Goal: Transaction & Acquisition: Purchase product/service

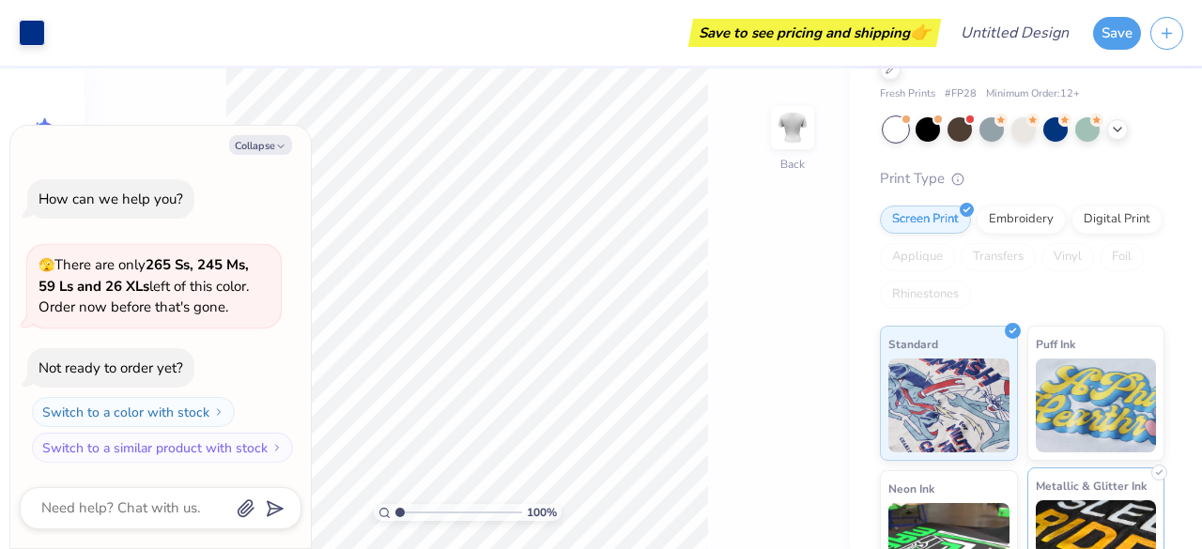
scroll to position [55, 0]
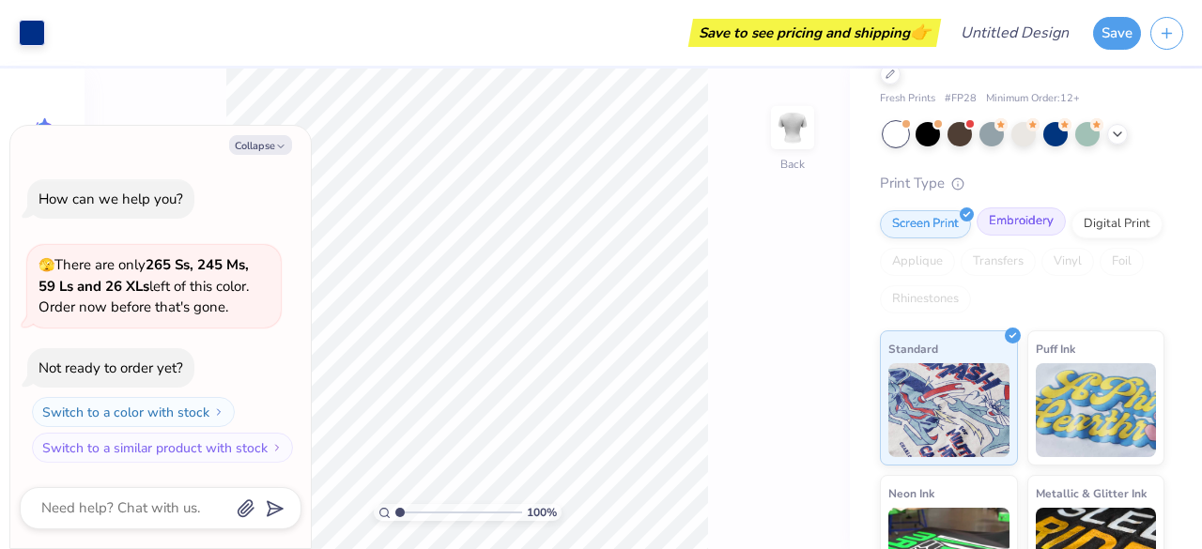
click at [1016, 221] on div "Embroidery" at bounding box center [1020, 221] width 89 height 28
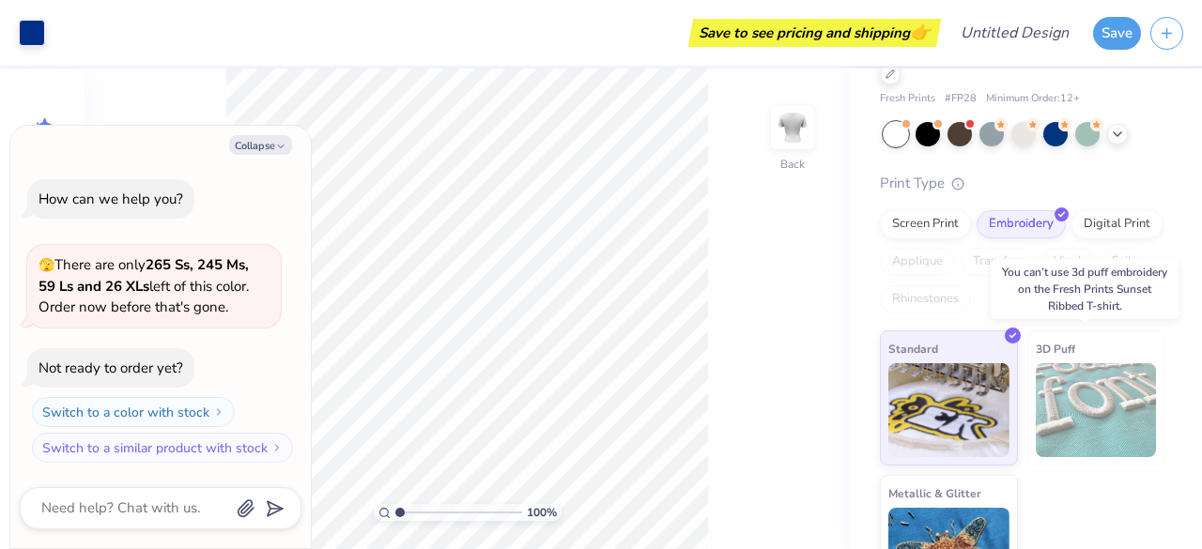
scroll to position [115, 0]
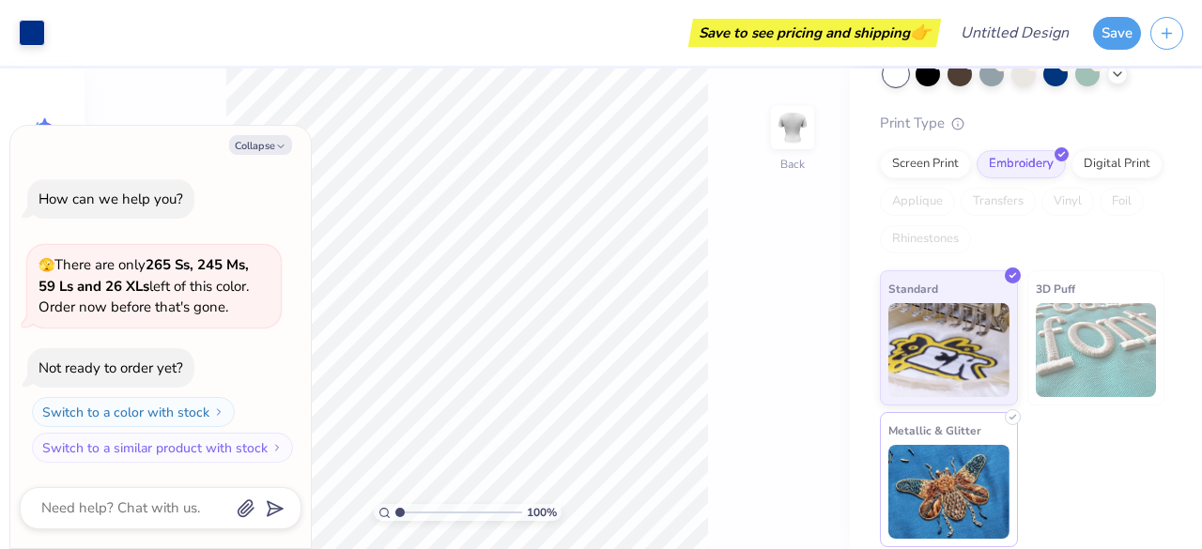
click at [949, 493] on img at bounding box center [948, 492] width 121 height 94
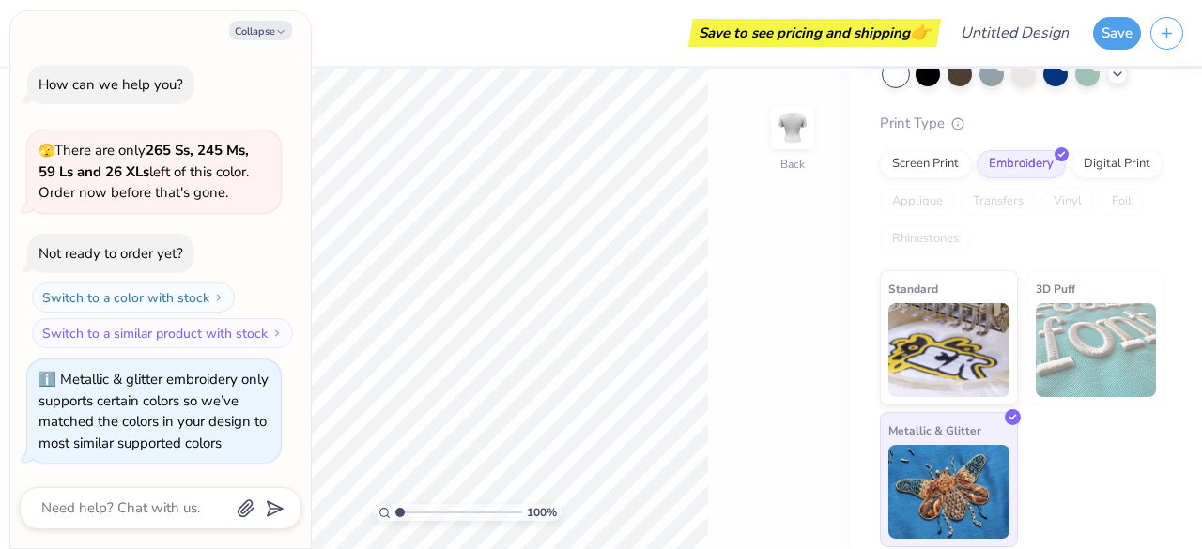
click at [960, 483] on img at bounding box center [948, 492] width 121 height 94
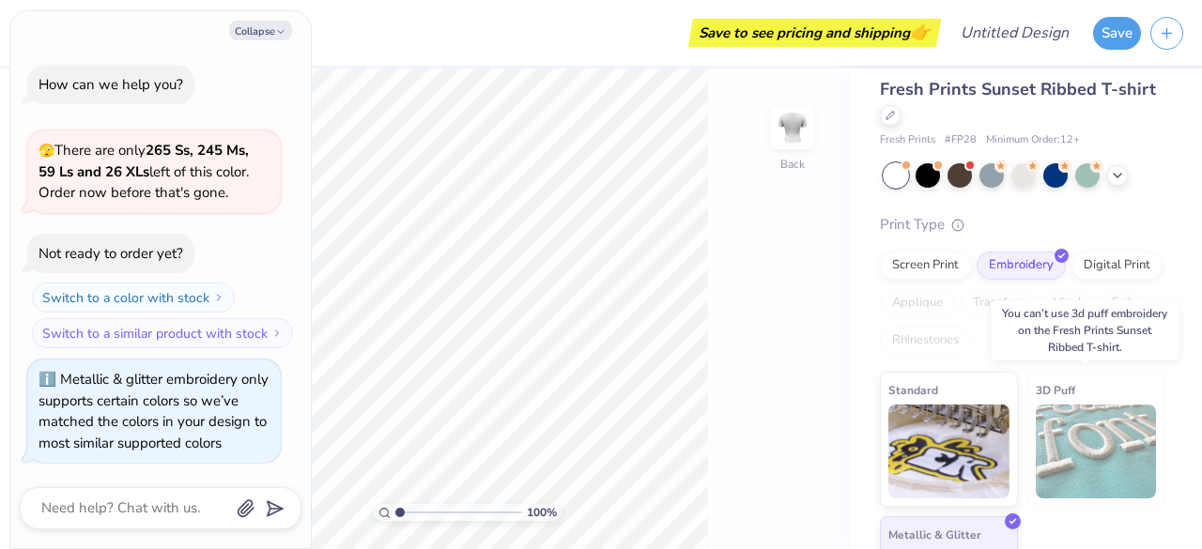
scroll to position [13, 0]
click at [900, 117] on div at bounding box center [890, 114] width 21 height 21
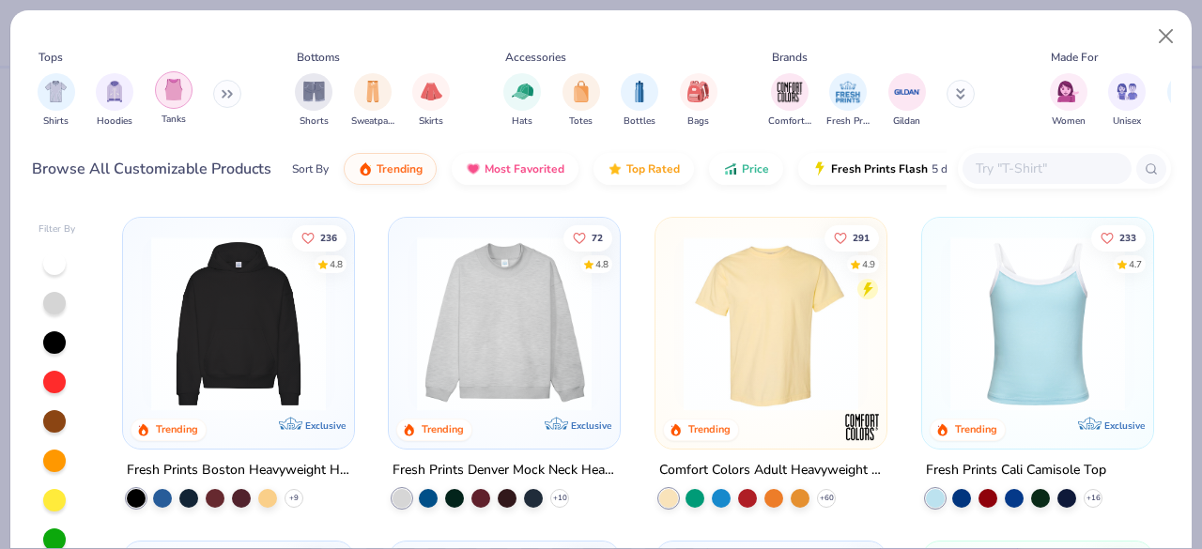
click at [165, 96] on img "filter for Tanks" at bounding box center [173, 90] width 21 height 22
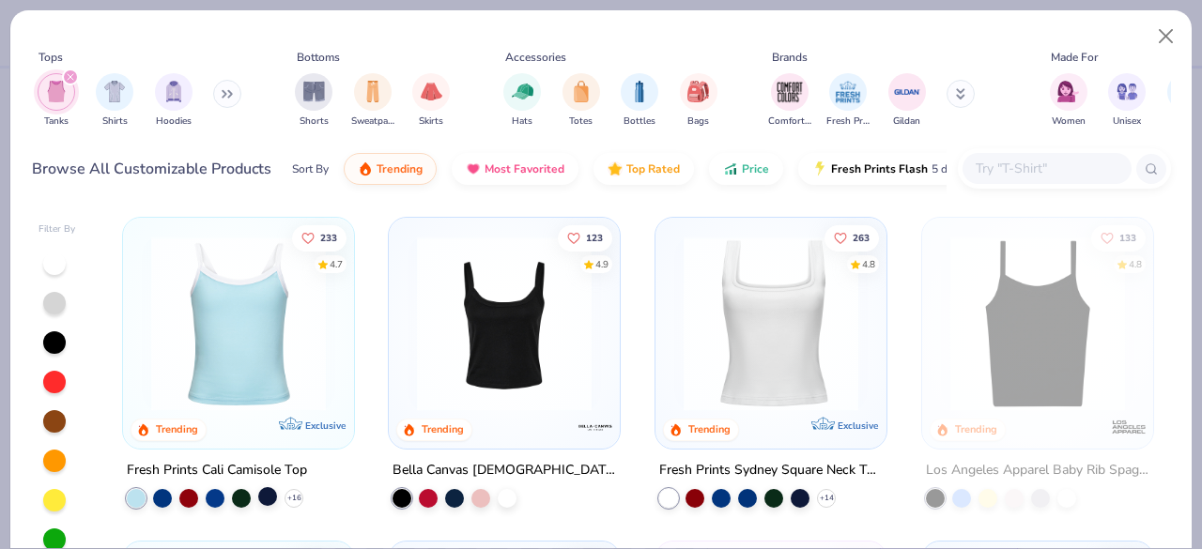
click at [258, 498] on div at bounding box center [267, 496] width 19 height 19
click at [471, 491] on div at bounding box center [480, 496] width 19 height 19
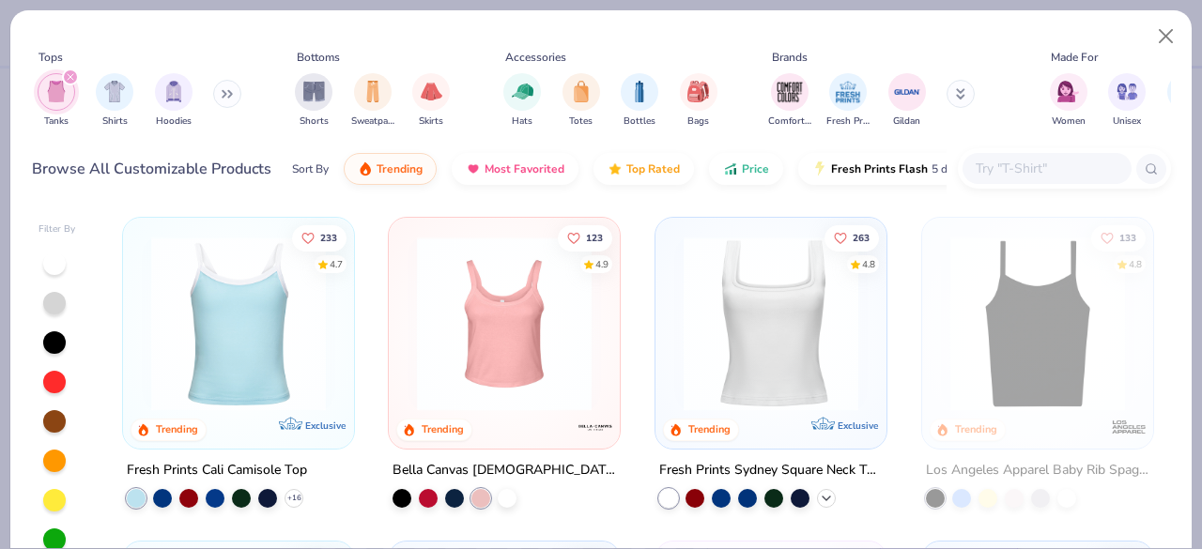
click at [819, 491] on icon at bounding box center [826, 498] width 15 height 15
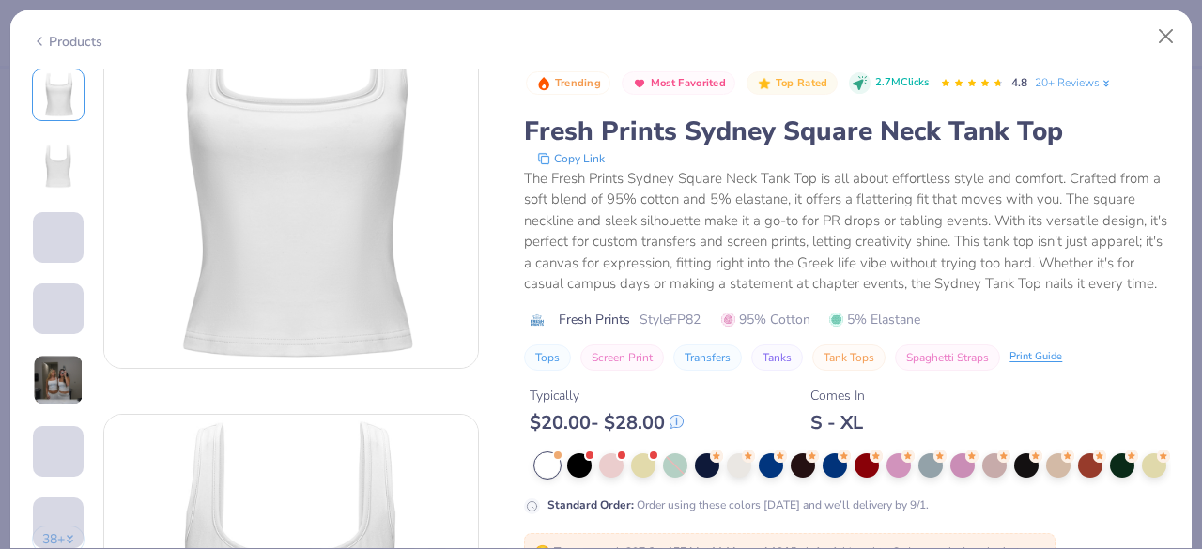
scroll to position [71, 0]
click at [611, 476] on div at bounding box center [611, 464] width 24 height 24
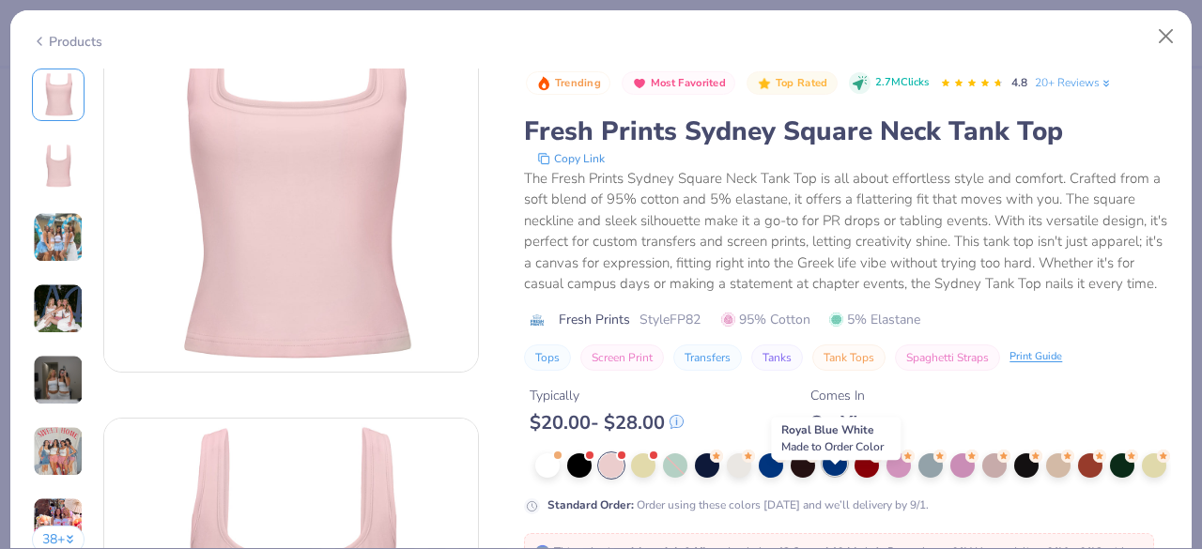
click at [832, 476] on div at bounding box center [834, 464] width 24 height 24
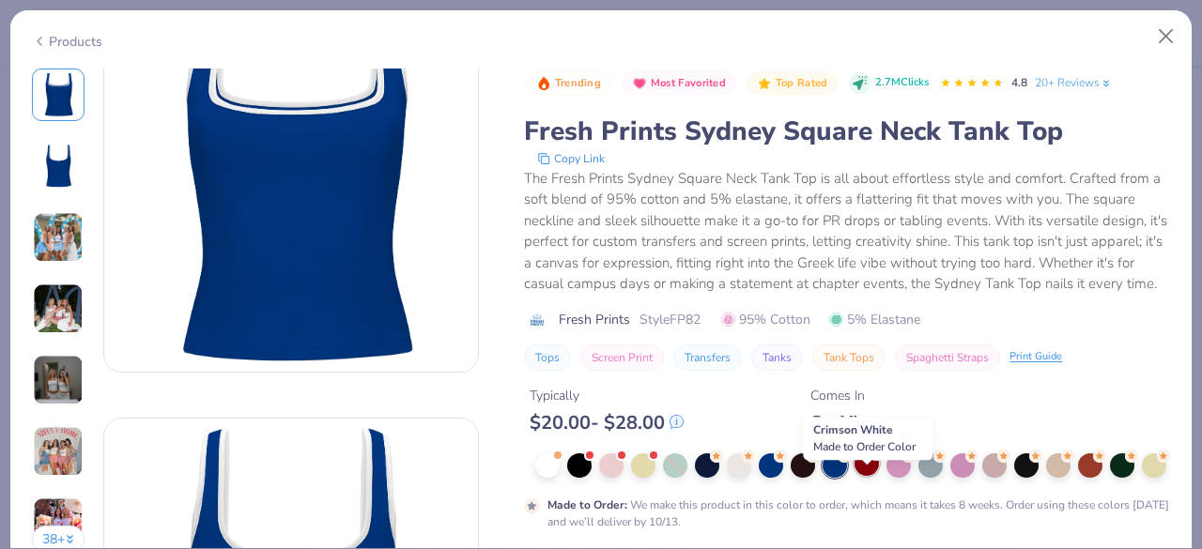
click at [867, 476] on div at bounding box center [866, 464] width 24 height 24
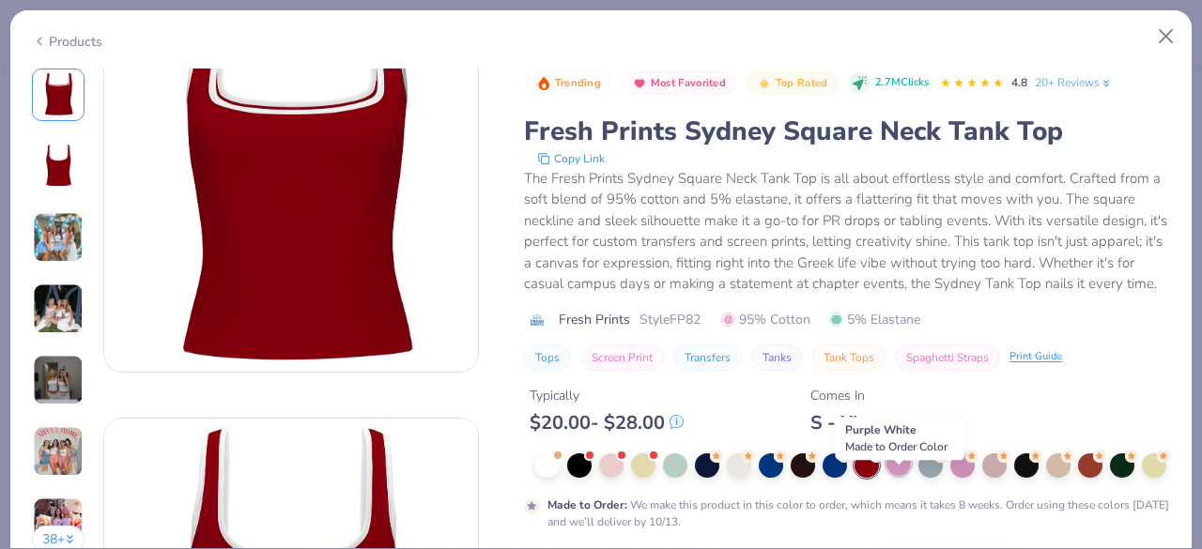
click at [900, 476] on div at bounding box center [898, 464] width 24 height 24
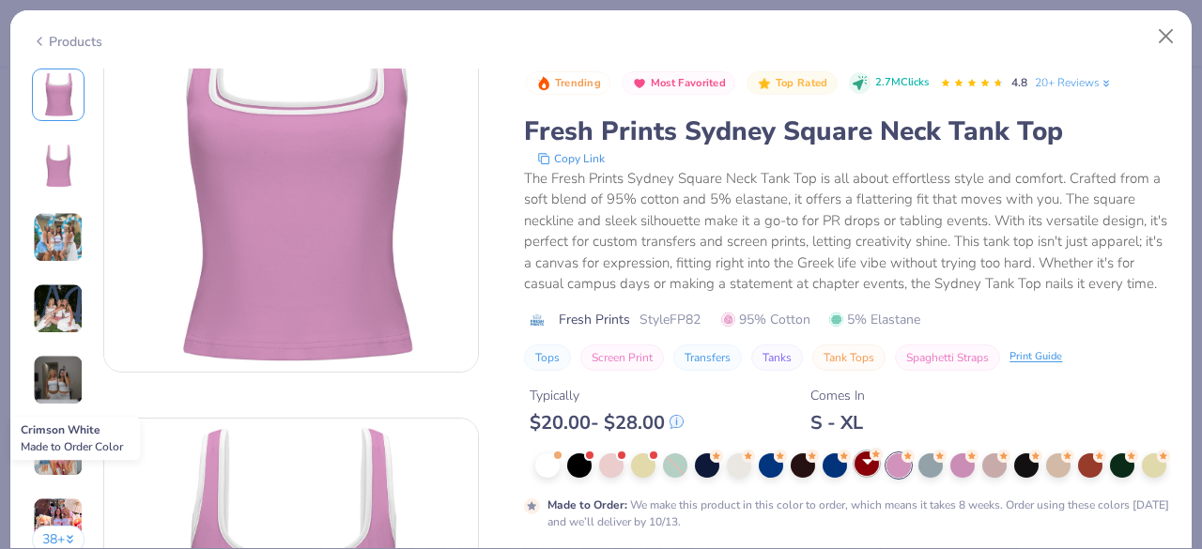
click at [869, 476] on div at bounding box center [866, 464] width 24 height 24
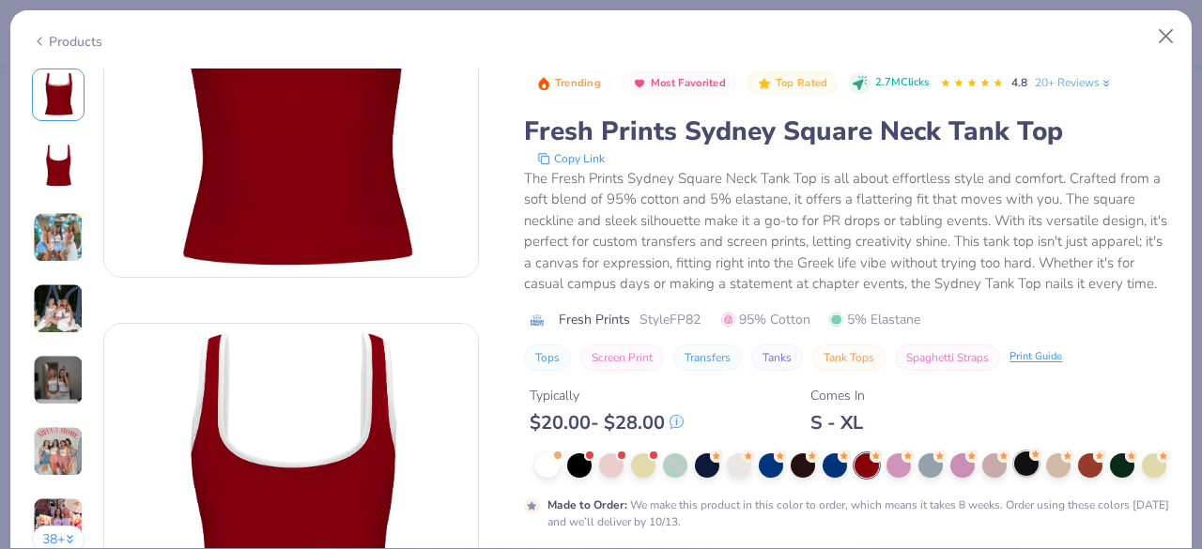
scroll to position [167, 0]
click at [765, 476] on div at bounding box center [771, 464] width 24 height 24
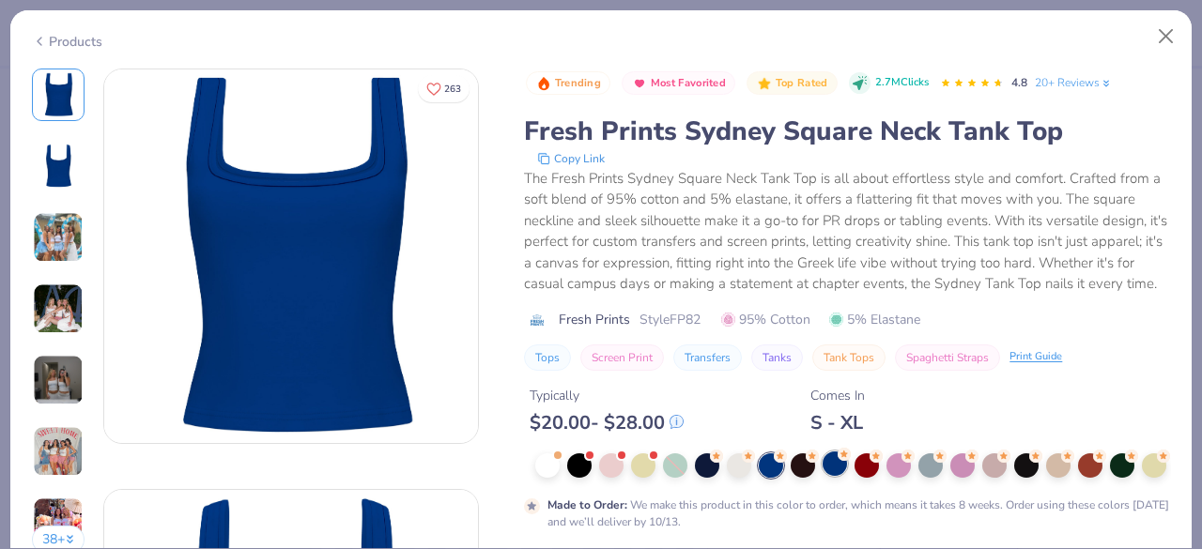
click at [832, 476] on div at bounding box center [834, 464] width 24 height 24
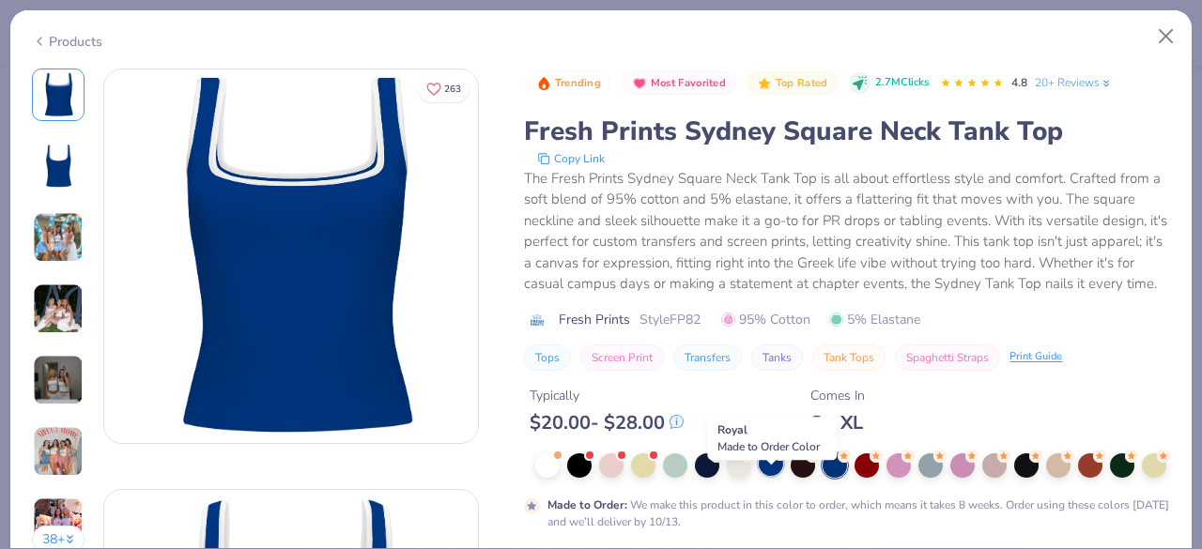
click at [777, 476] on div at bounding box center [771, 464] width 24 height 24
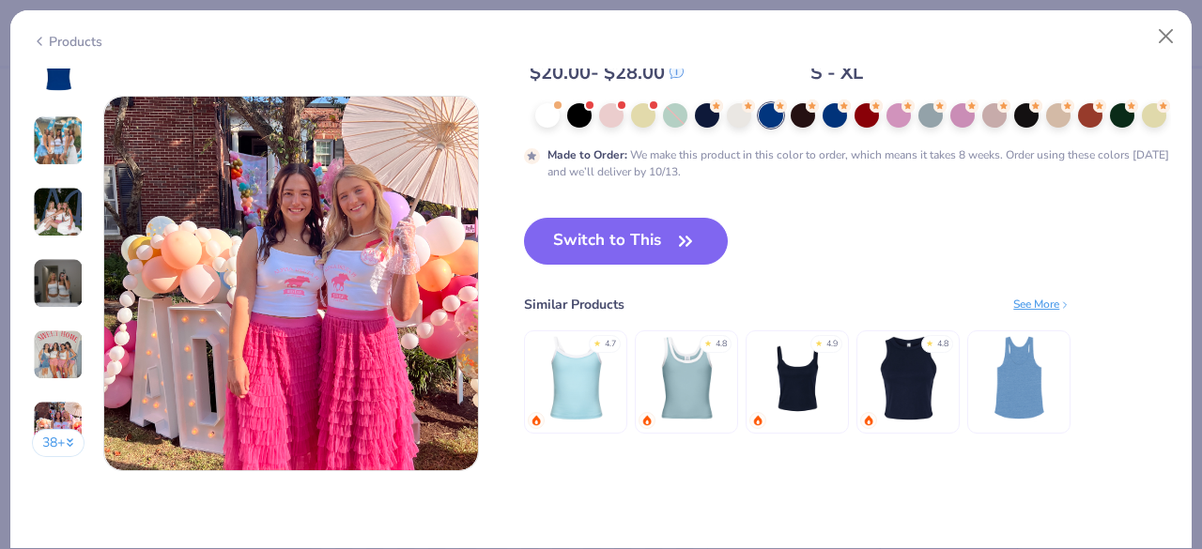
scroll to position [2497, 0]
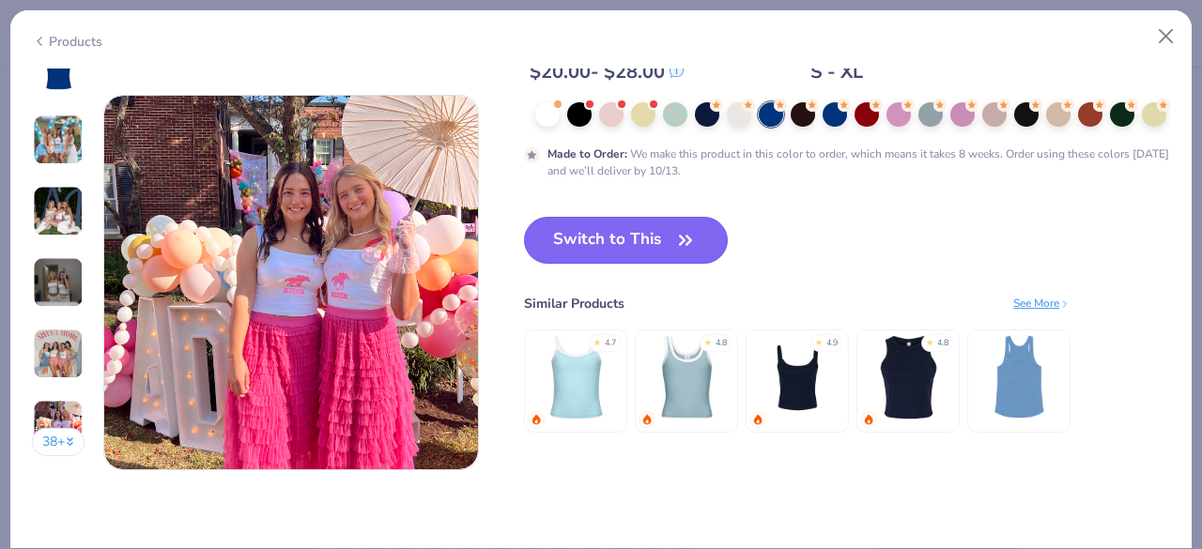
click at [626, 234] on button "Switch to This" at bounding box center [626, 240] width 204 height 47
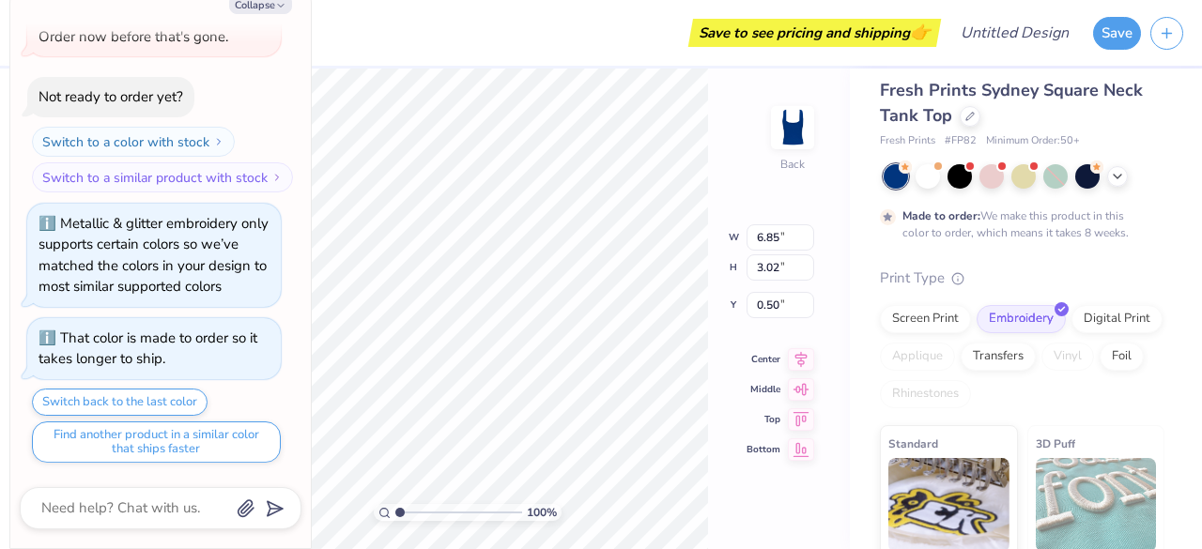
scroll to position [168, 0]
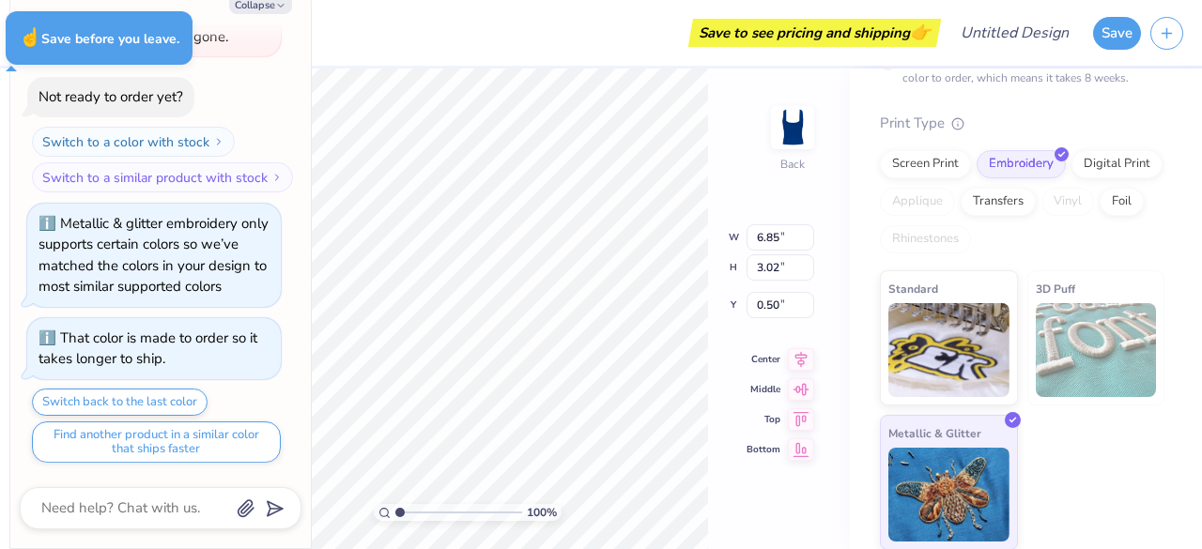
type textarea "x"
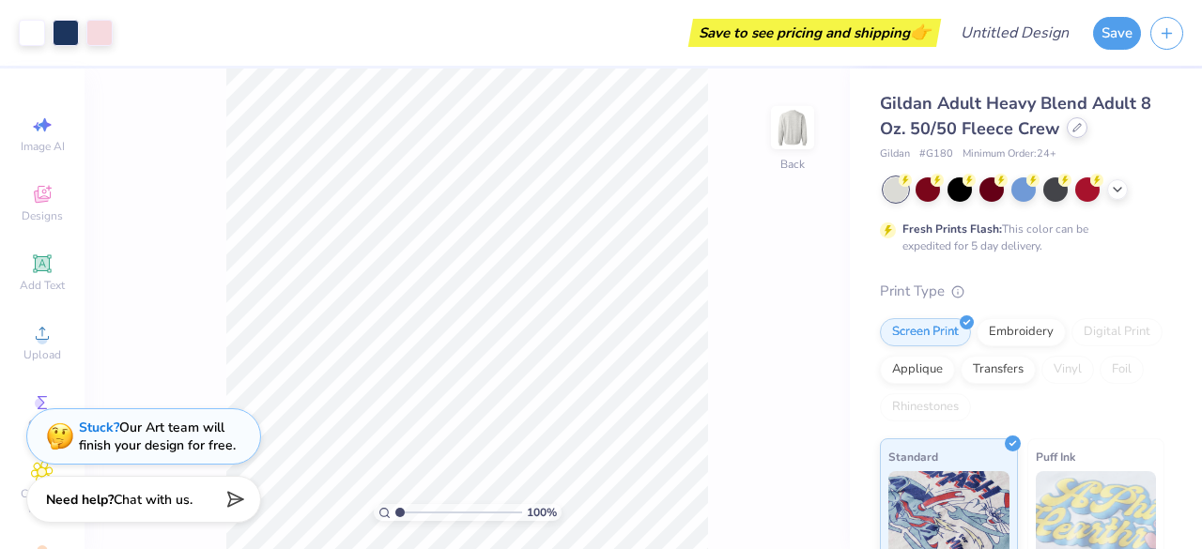
click at [1076, 132] on div at bounding box center [1076, 127] width 21 height 21
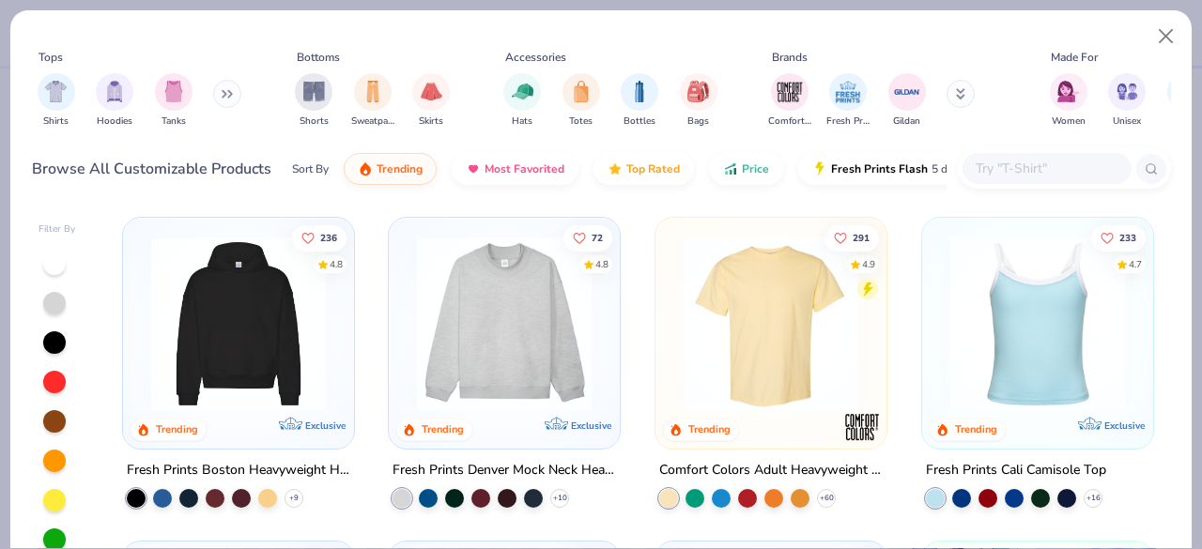
click at [192, 93] on div "Tanks" at bounding box center [174, 100] width 38 height 55
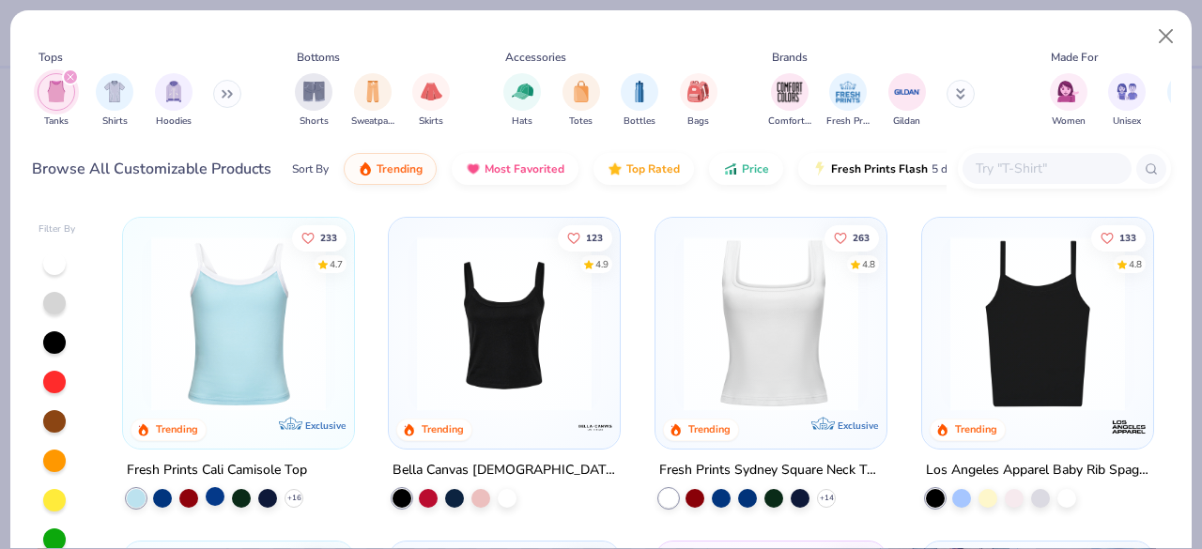
click at [210, 497] on div at bounding box center [215, 496] width 19 height 19
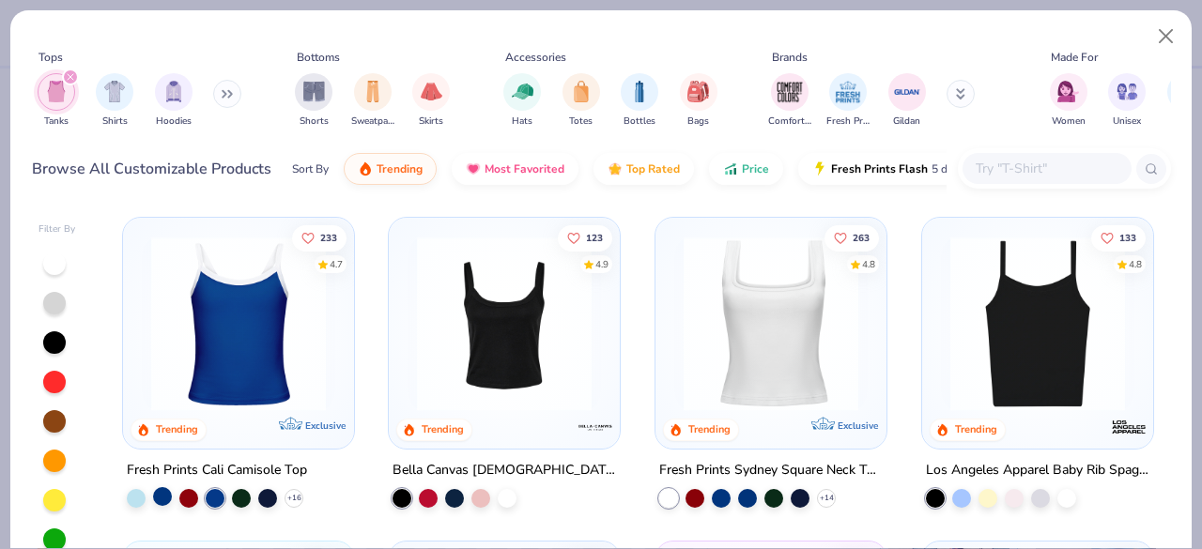
click at [153, 494] on div at bounding box center [162, 496] width 19 height 19
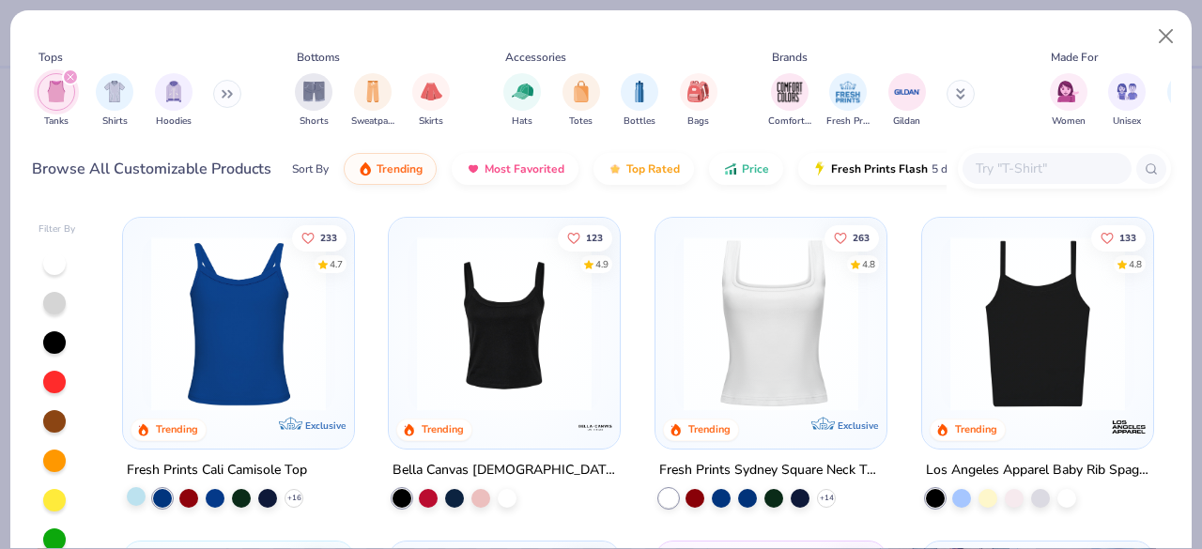
click at [128, 490] on div at bounding box center [136, 496] width 19 height 19
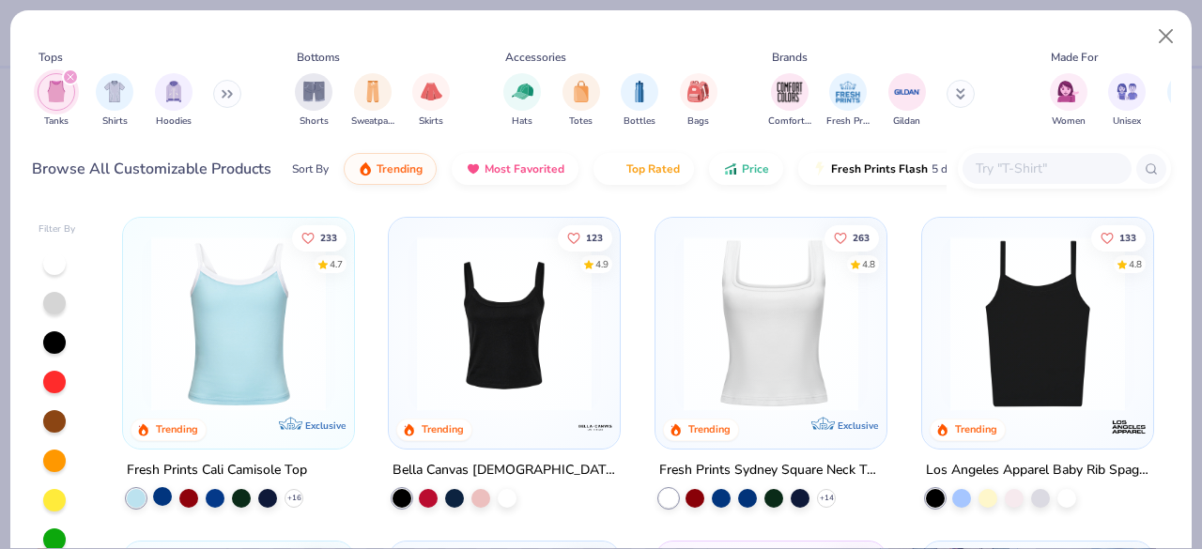
click at [153, 491] on div at bounding box center [162, 496] width 19 height 19
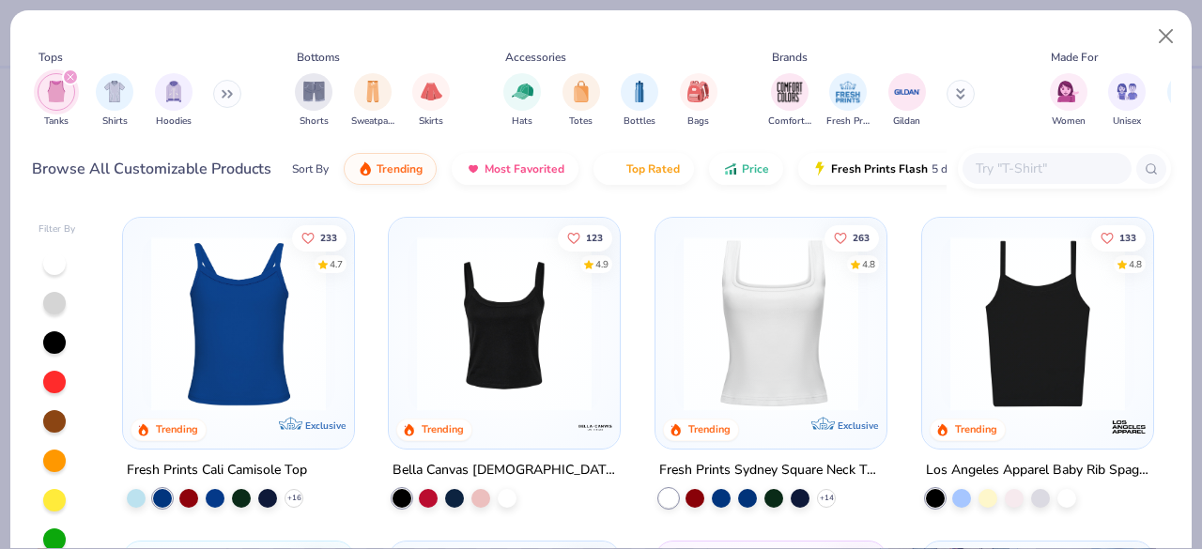
click at [295, 489] on div "+ 16" at bounding box center [215, 498] width 176 height 19
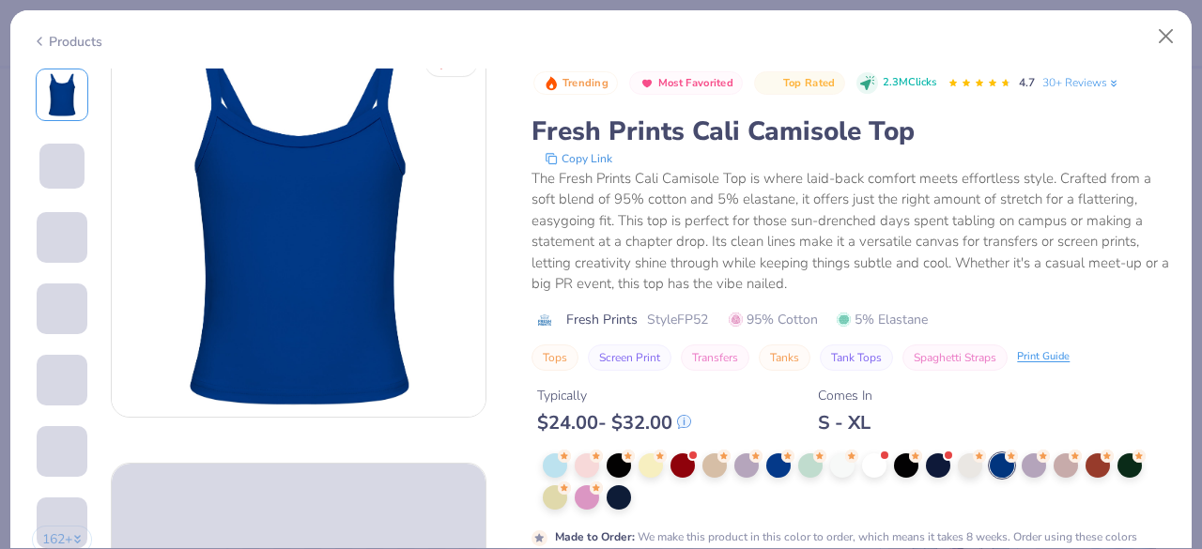
scroll to position [34, 0]
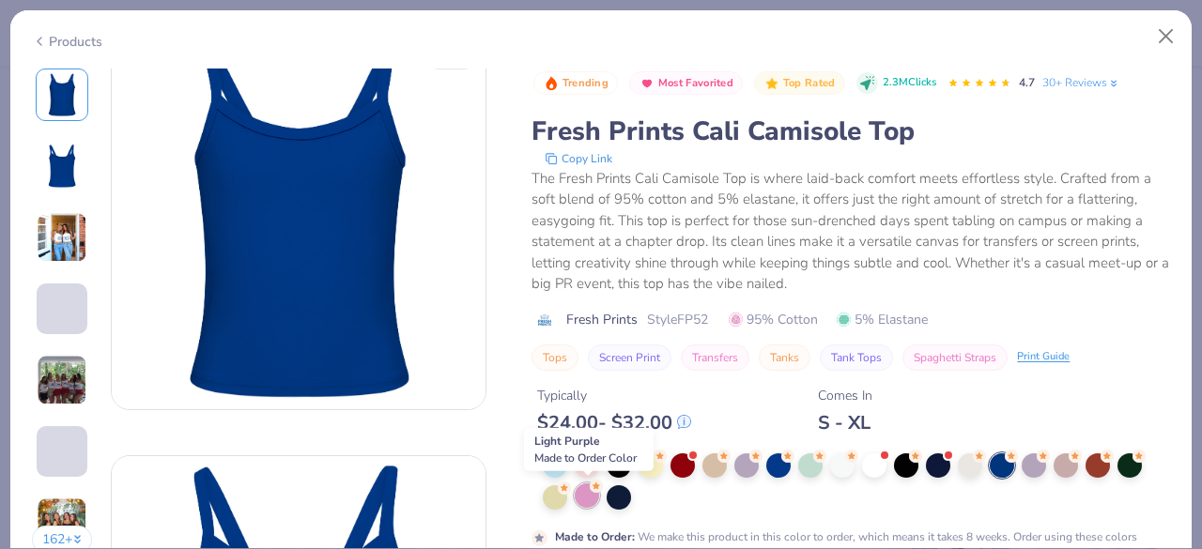
click at [589, 495] on div at bounding box center [587, 495] width 24 height 24
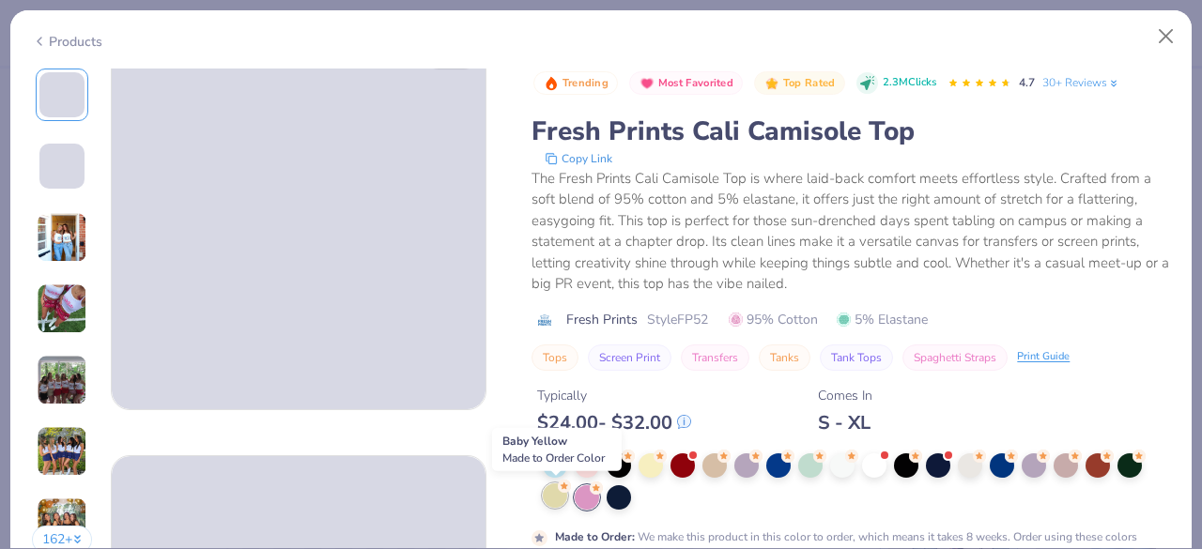
click at [552, 499] on div at bounding box center [555, 495] width 24 height 24
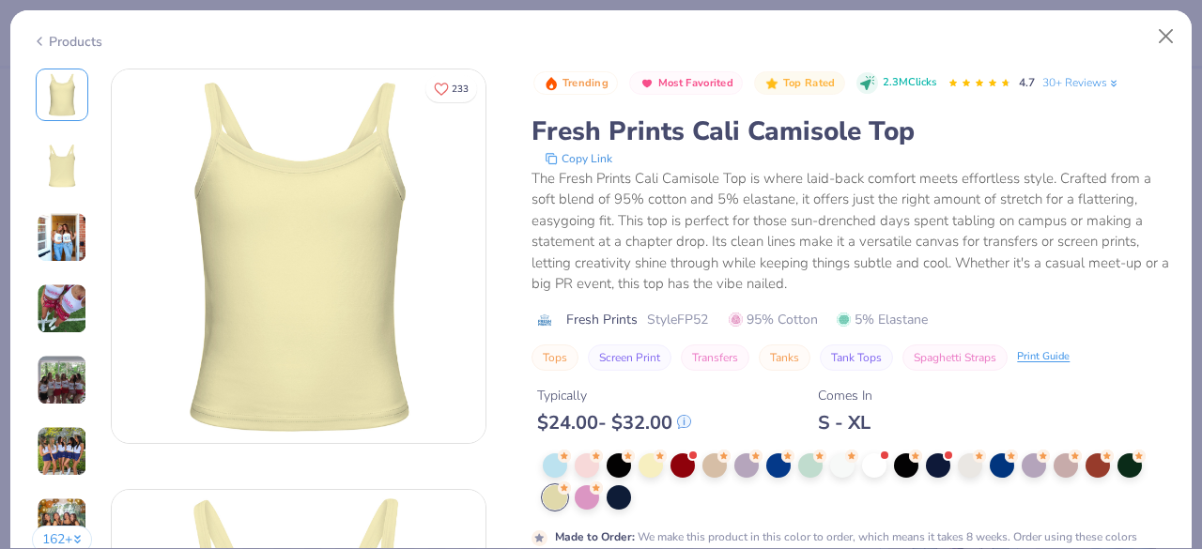
scroll to position [1, 0]
click at [685, 472] on div at bounding box center [682, 464] width 24 height 24
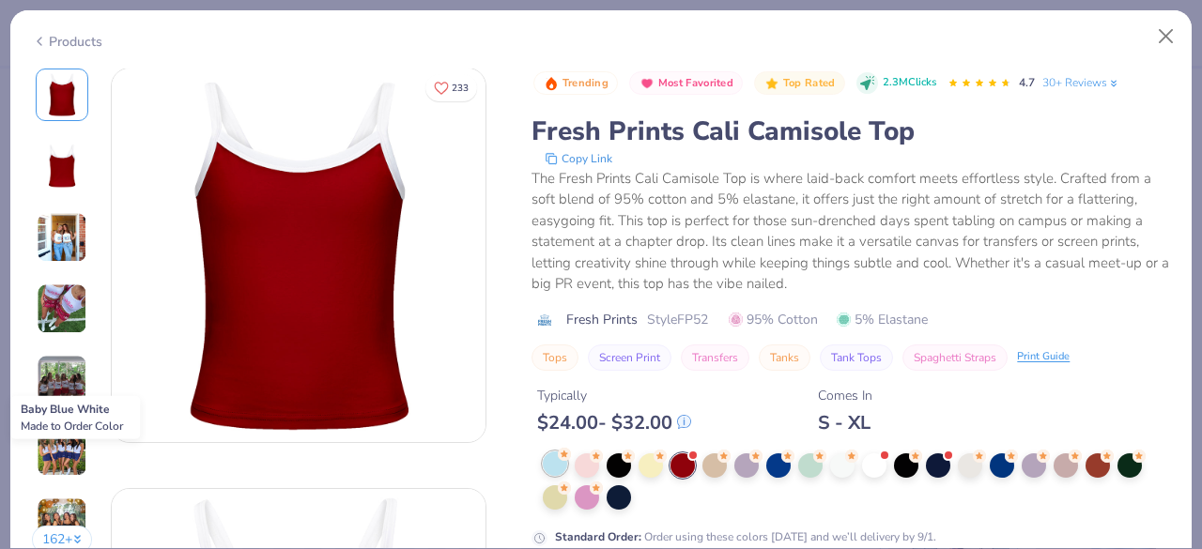
click at [562, 468] on div at bounding box center [555, 464] width 24 height 24
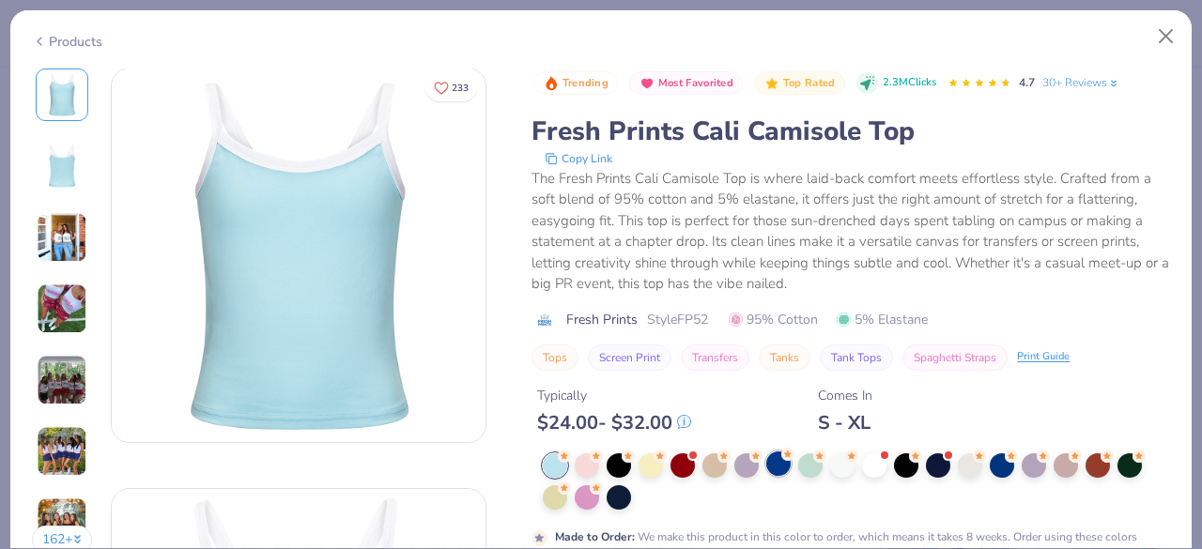
click at [767, 466] on div at bounding box center [778, 464] width 24 height 24
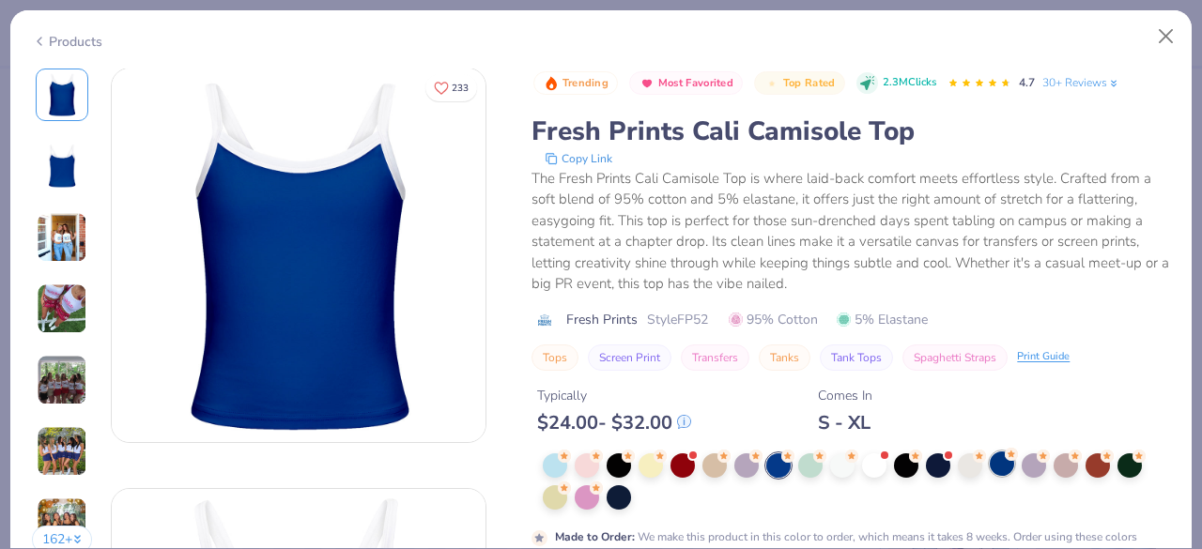
click at [1006, 476] on div at bounding box center [856, 481] width 627 height 56
click at [1005, 468] on div at bounding box center [1001, 464] width 24 height 24
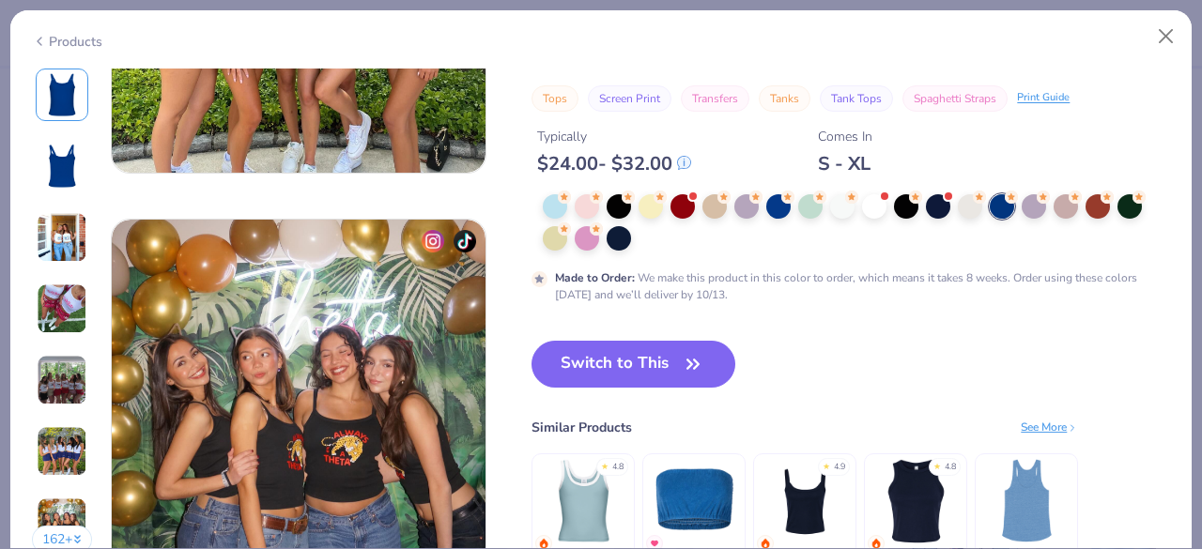
scroll to position [2371, 0]
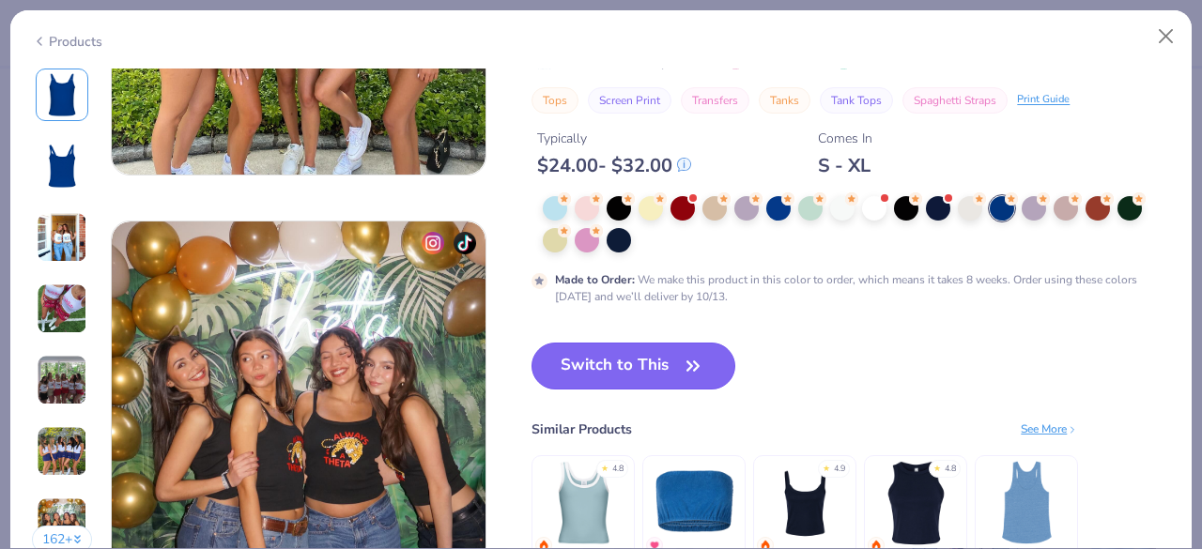
click at [594, 378] on button "Switch to This" at bounding box center [633, 366] width 204 height 47
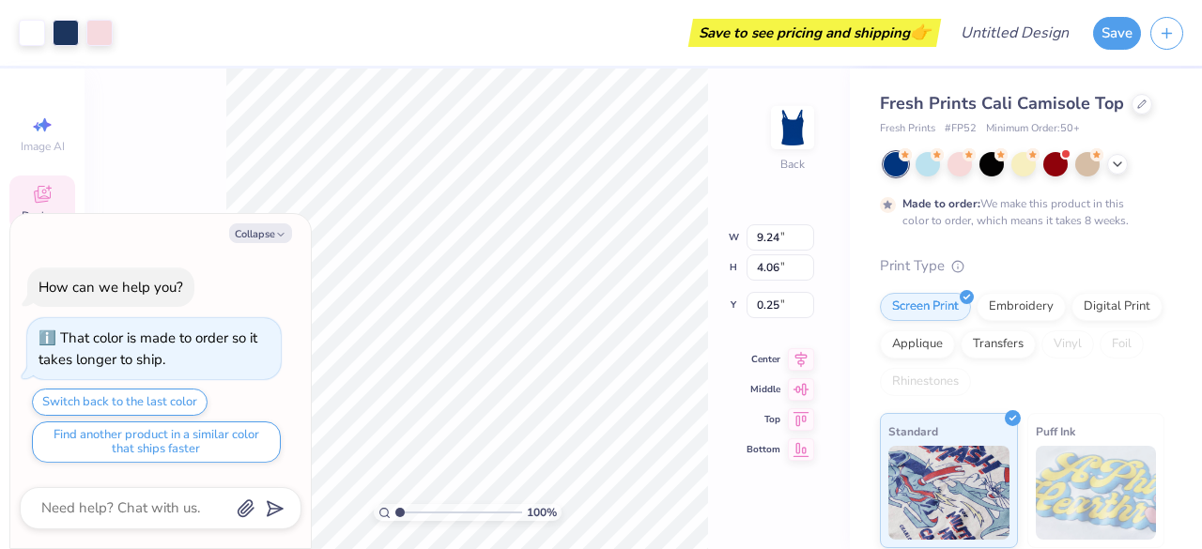
type textarea "x"
type input "7.62"
type input "3.34"
type textarea "x"
type input "2.91"
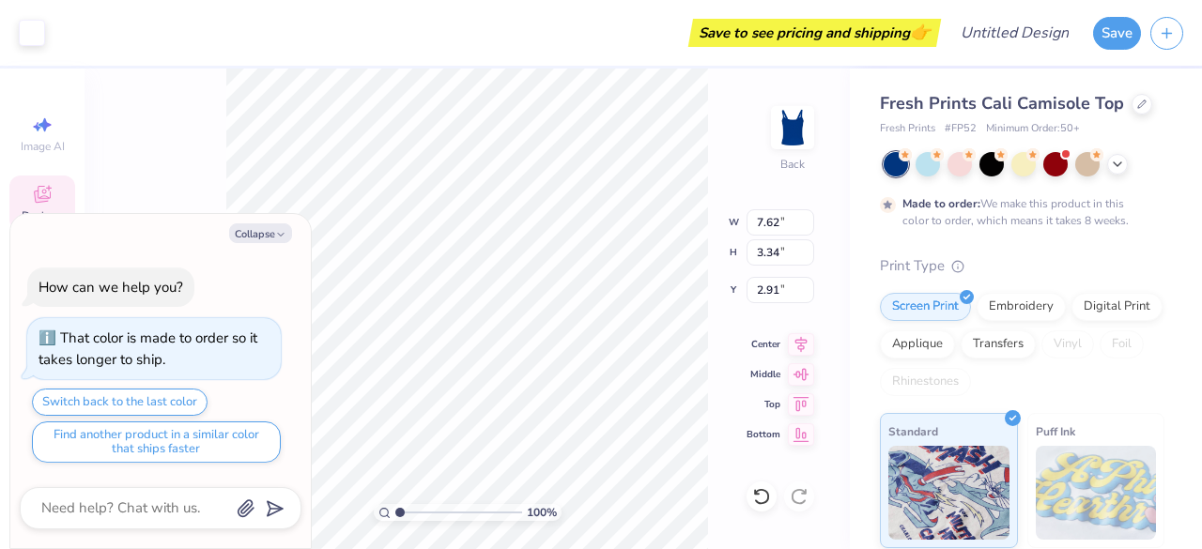
type textarea "x"
type input "7.49"
type input "3.19"
type input "2.98"
click at [38, 38] on div at bounding box center [32, 31] width 26 height 26
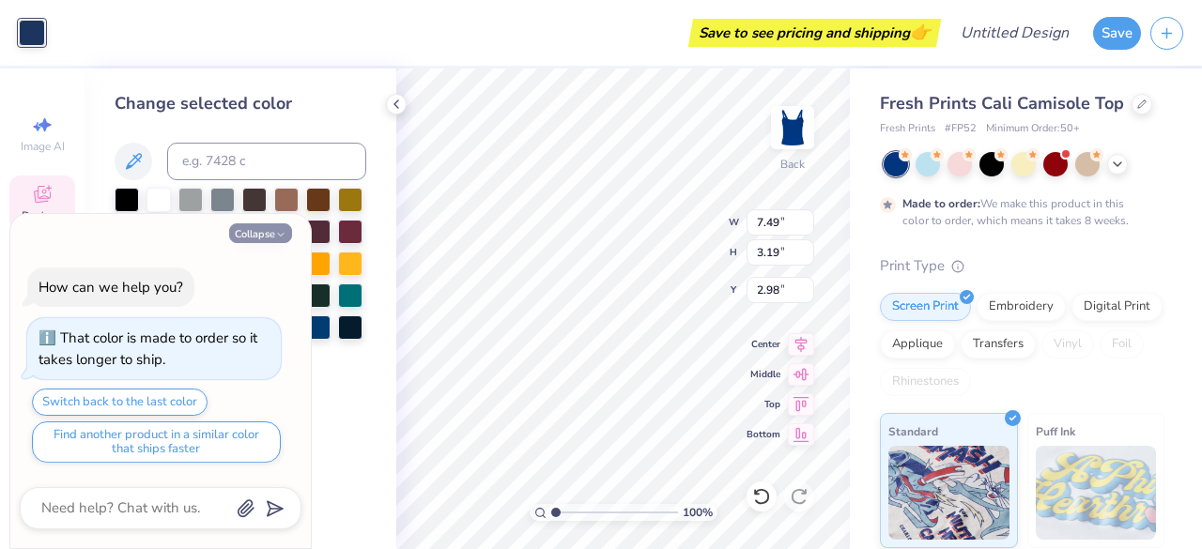
click at [287, 231] on button "Collapse" at bounding box center [260, 233] width 63 height 20
type textarea "x"
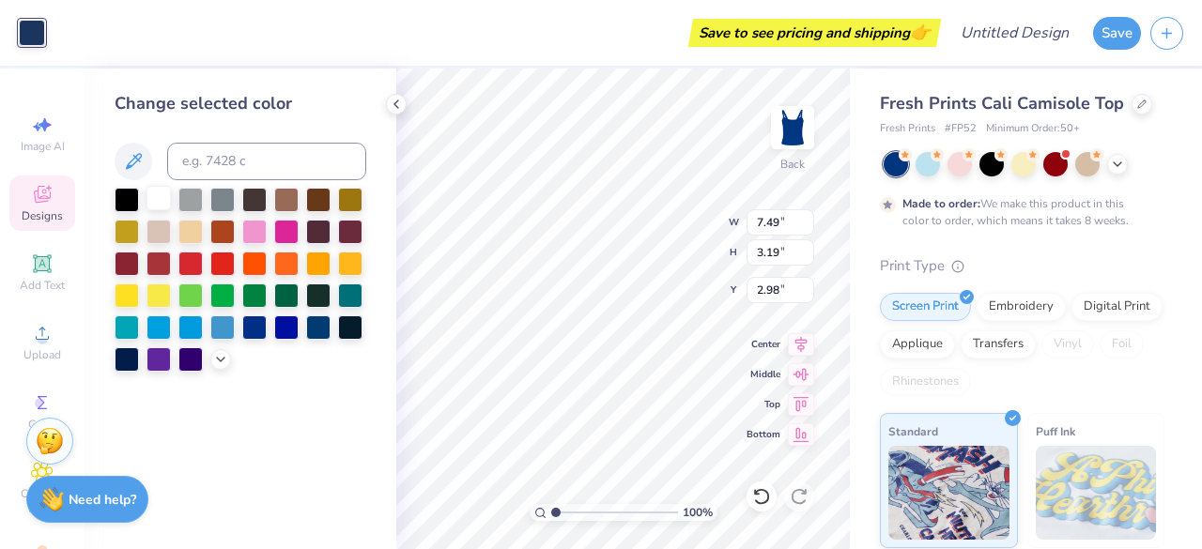
click at [161, 196] on div at bounding box center [158, 198] width 24 height 24
type input "7.42"
type input "3.10"
type input "2.99"
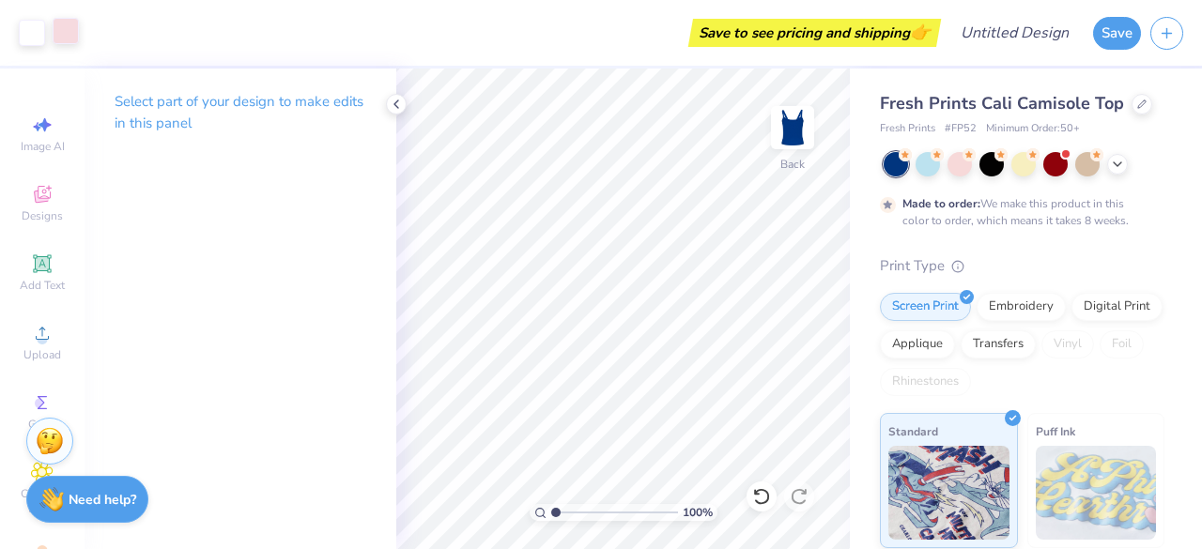
click at [71, 33] on div at bounding box center [66, 31] width 26 height 26
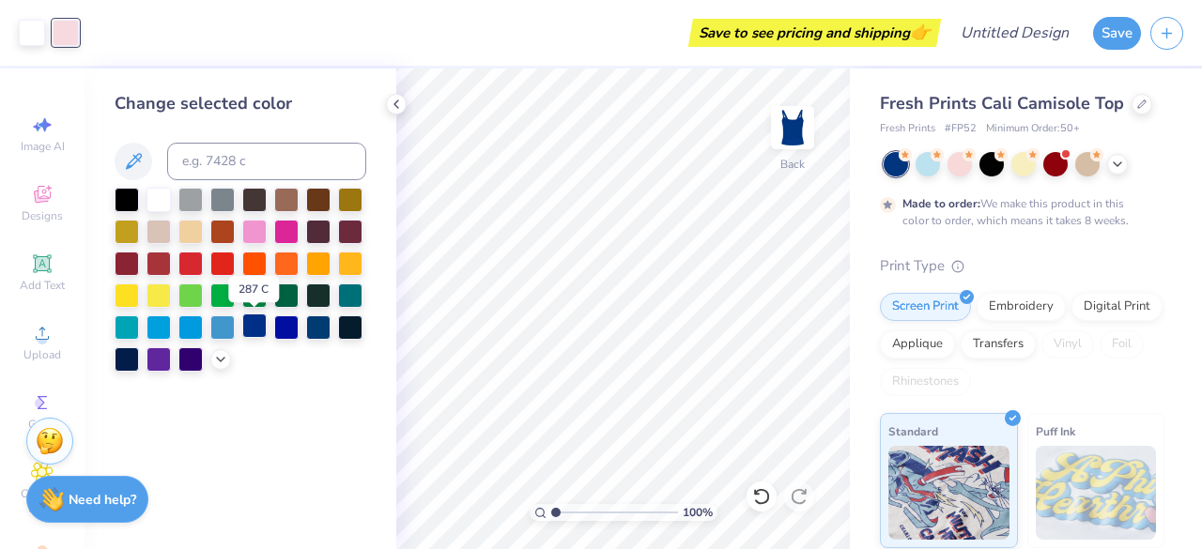
click at [265, 329] on div at bounding box center [254, 326] width 24 height 24
click at [287, 333] on div at bounding box center [286, 326] width 24 height 24
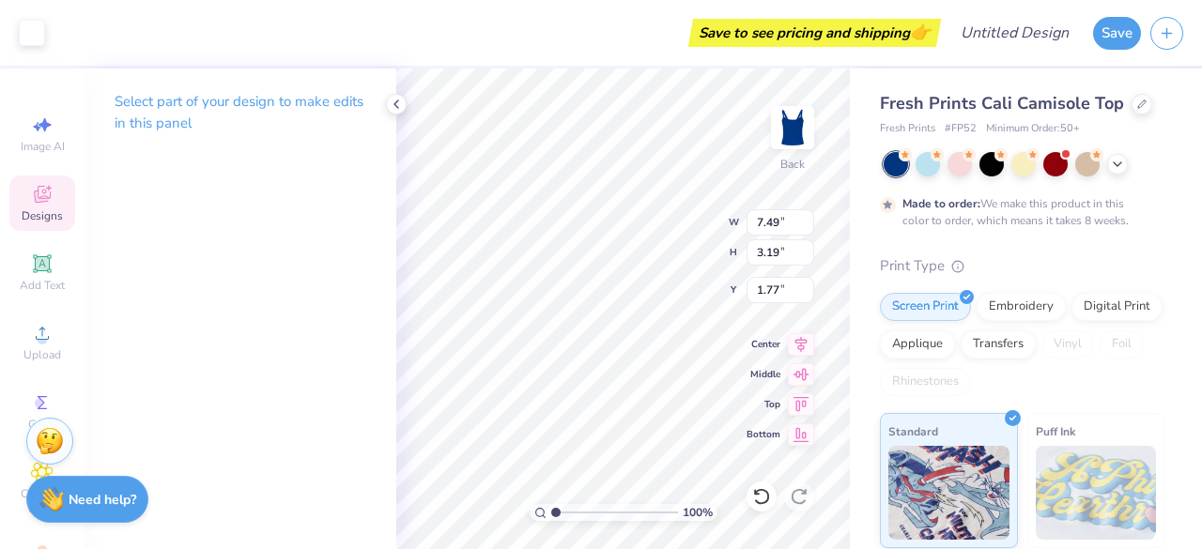
type input "2.99"
type input "2.07"
type input "7.49"
type input "3.19"
type input "2.15"
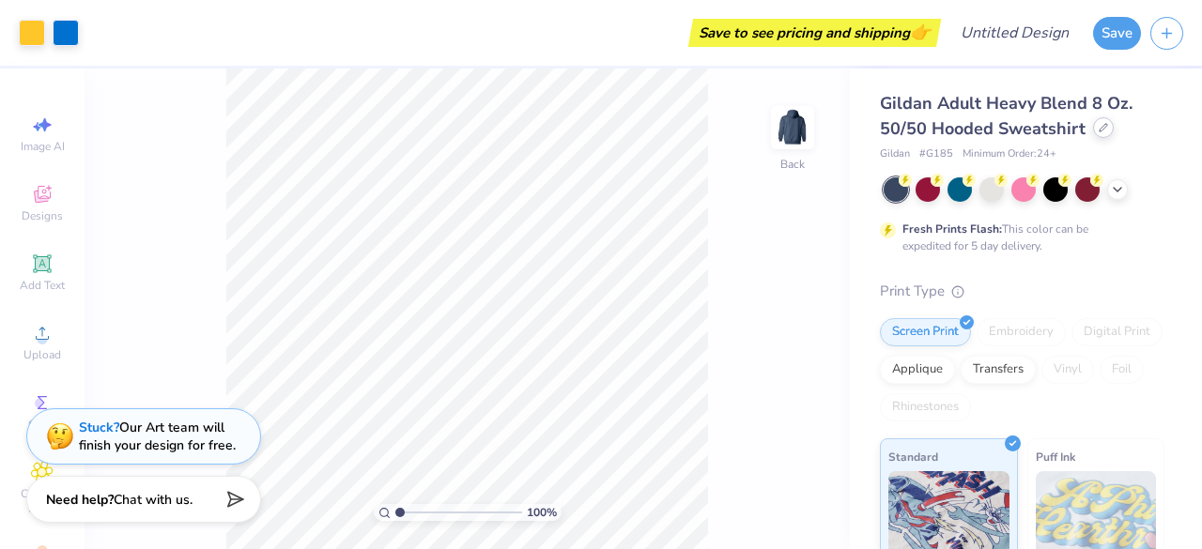
click at [1100, 129] on icon at bounding box center [1103, 128] width 8 height 8
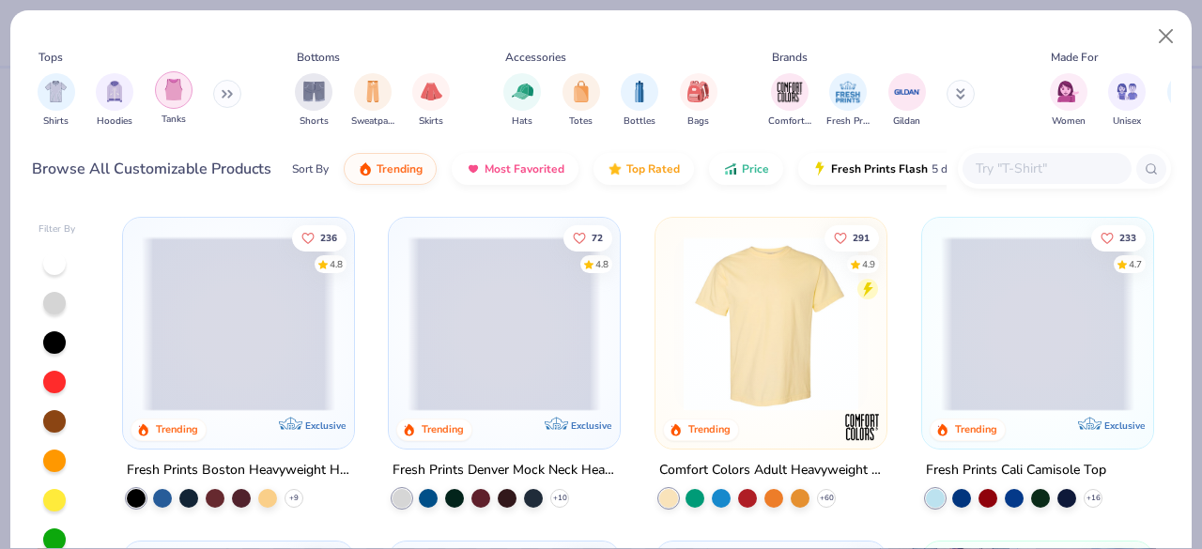
click at [180, 103] on div "filter for Tanks" at bounding box center [174, 90] width 38 height 38
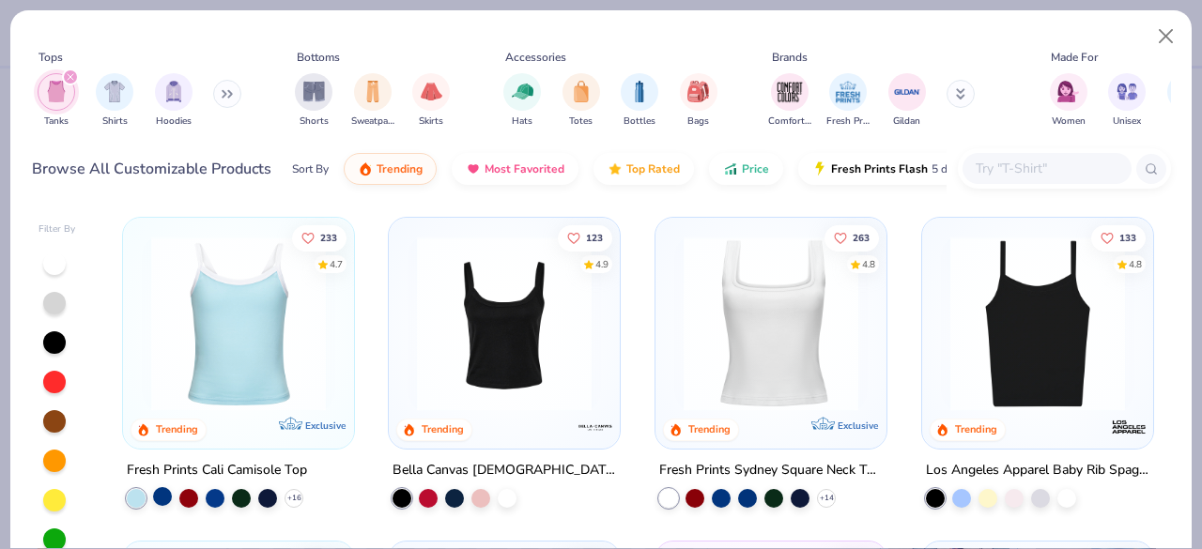
click at [154, 489] on div at bounding box center [162, 496] width 19 height 19
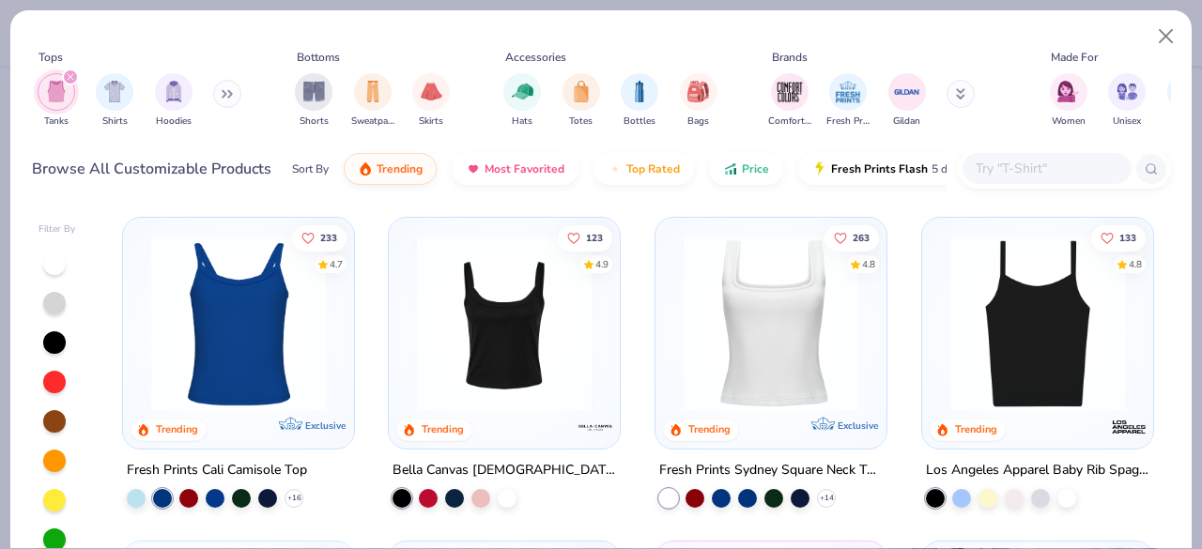
click at [298, 367] on img at bounding box center [238, 324] width 193 height 175
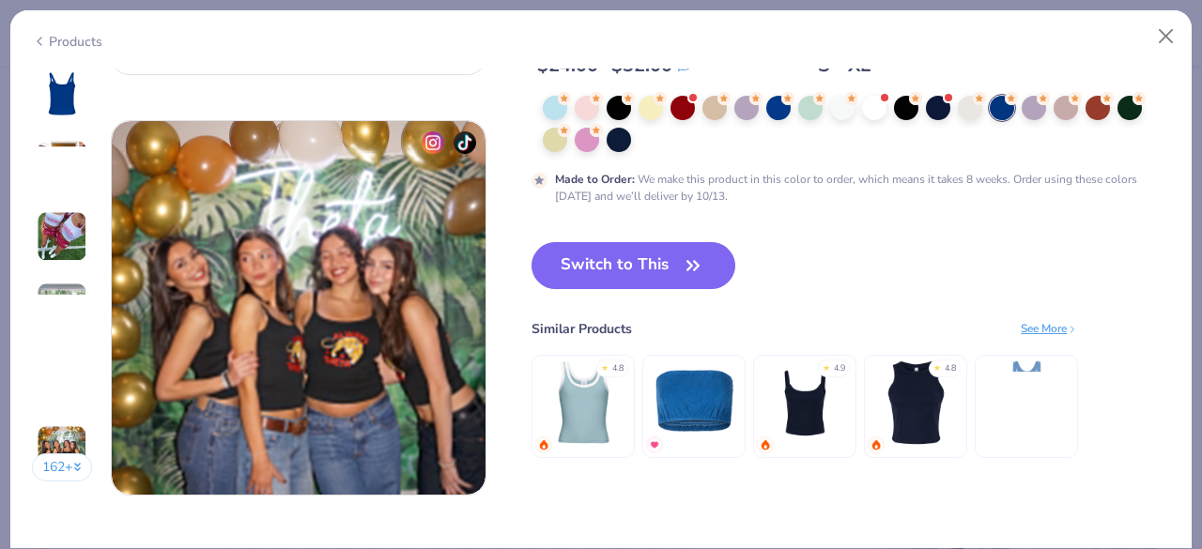
scroll to position [2470, 0]
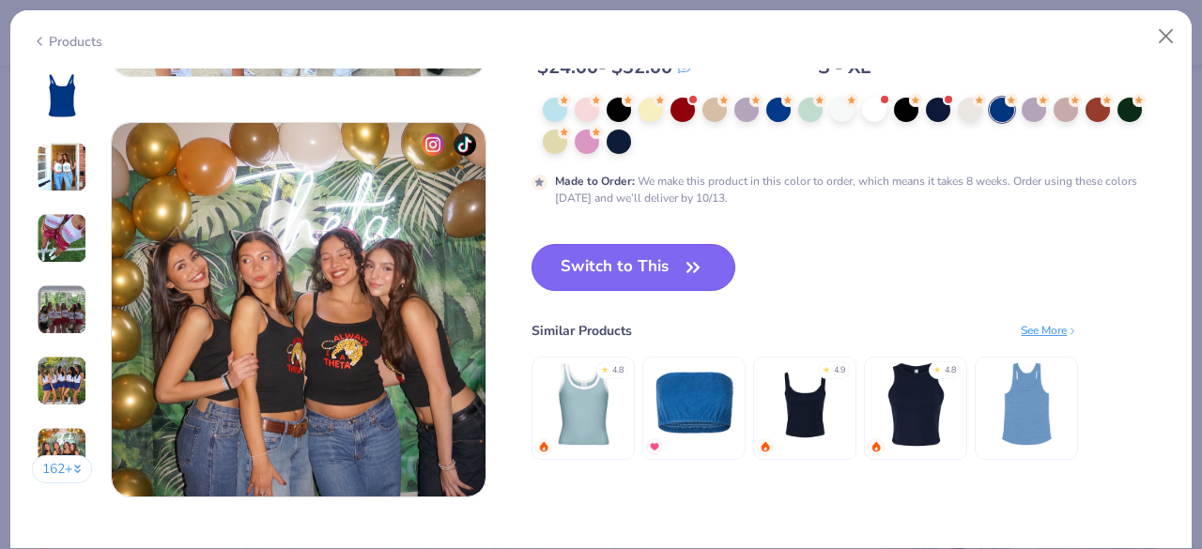
click at [614, 264] on button "Switch to This" at bounding box center [633, 267] width 204 height 47
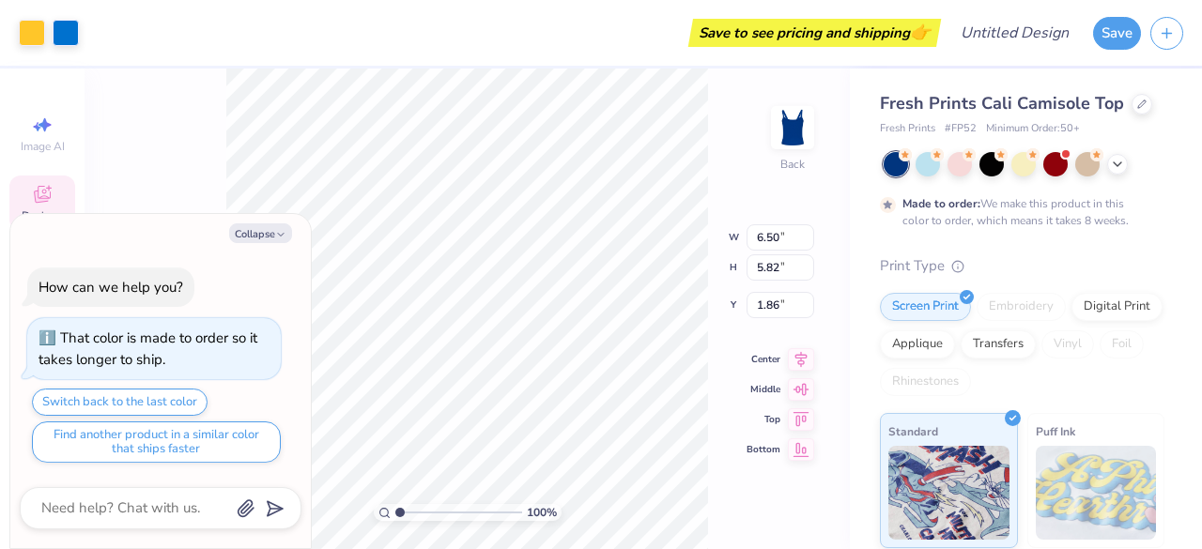
type textarea "x"
type input "1.91"
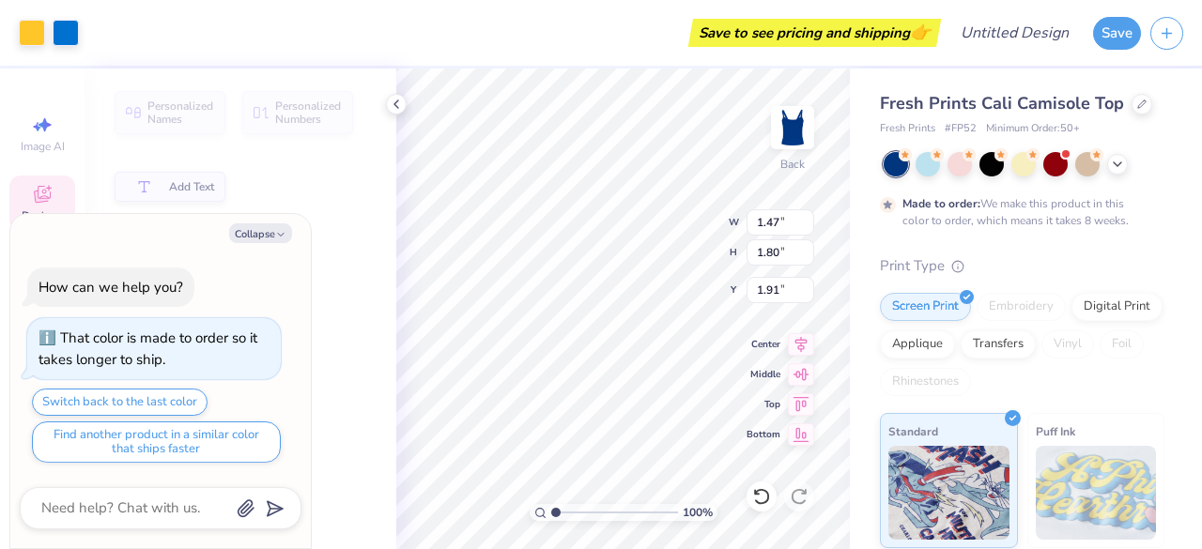
type textarea "x"
type input "1.47"
type input "1.80"
type input "1.96"
type textarea "x"
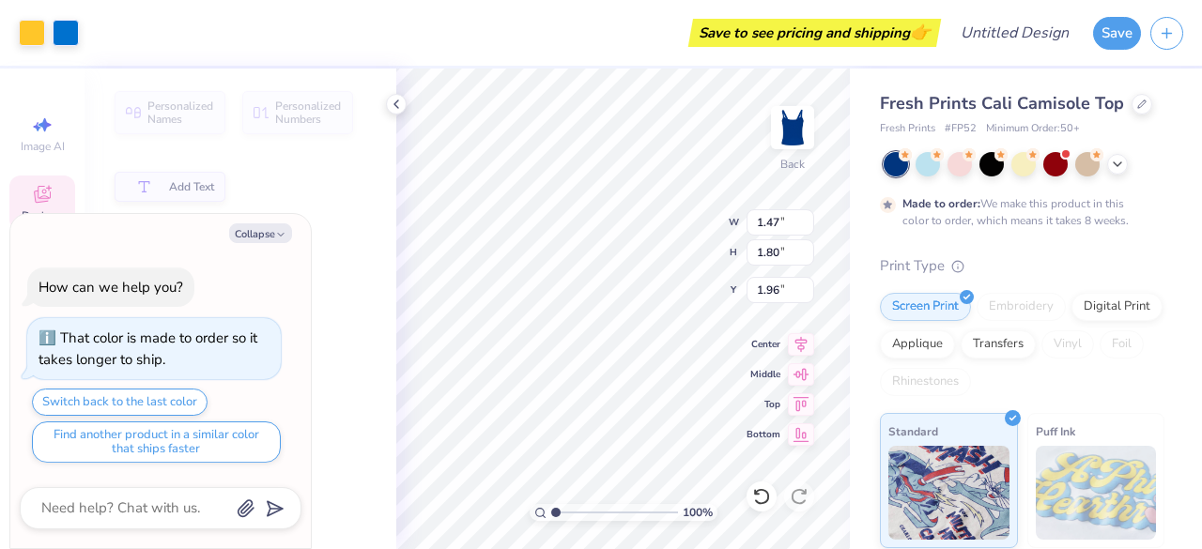
type input "1.94"
type textarea "x"
type input "1.92"
click at [633, 255] on div "100 % Back W 1.47 1.47 " H 1.80 1.80 " Y 1.92 1.92 " Center Middle Top Bottom" at bounding box center [622, 309] width 453 height 481
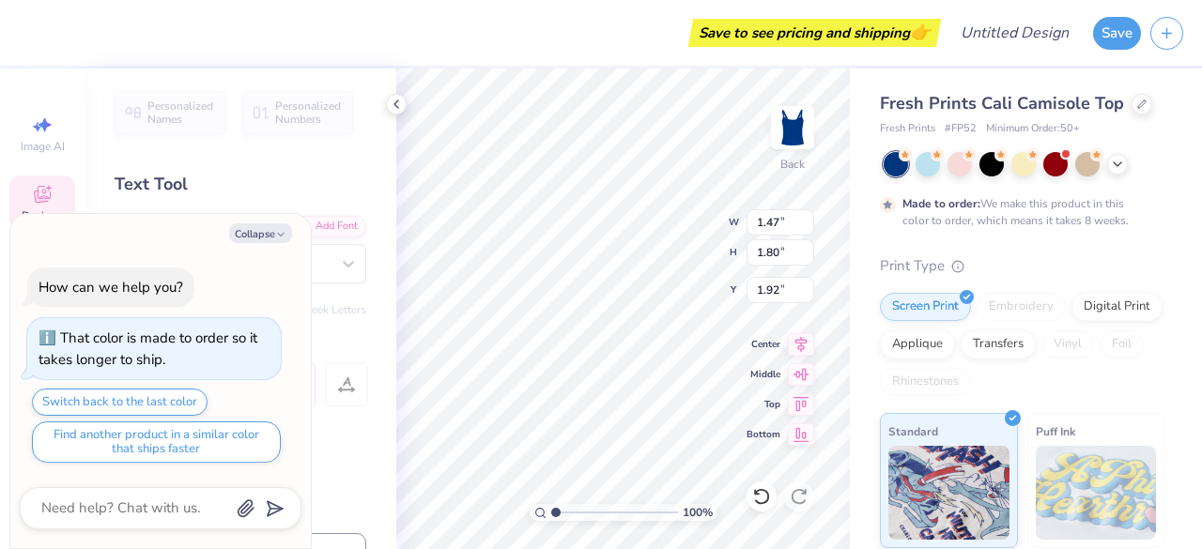
type textarea "x"
type input "1.96"
type textarea "x"
type textarea "p\"
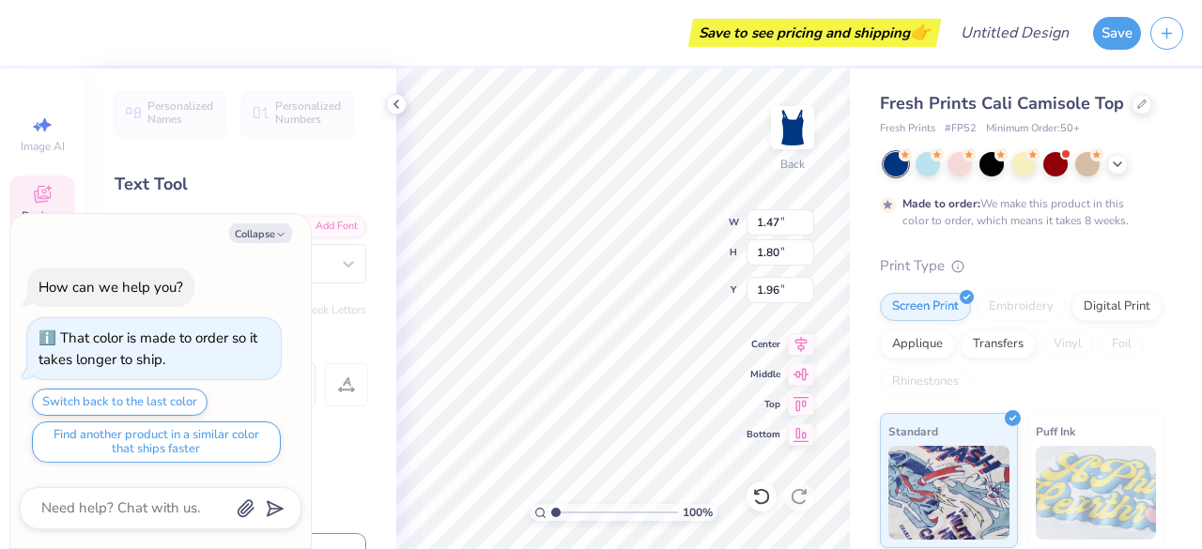
type textarea "x"
type textarea "p"
type textarea "x"
type input "1.95"
type textarea "x"
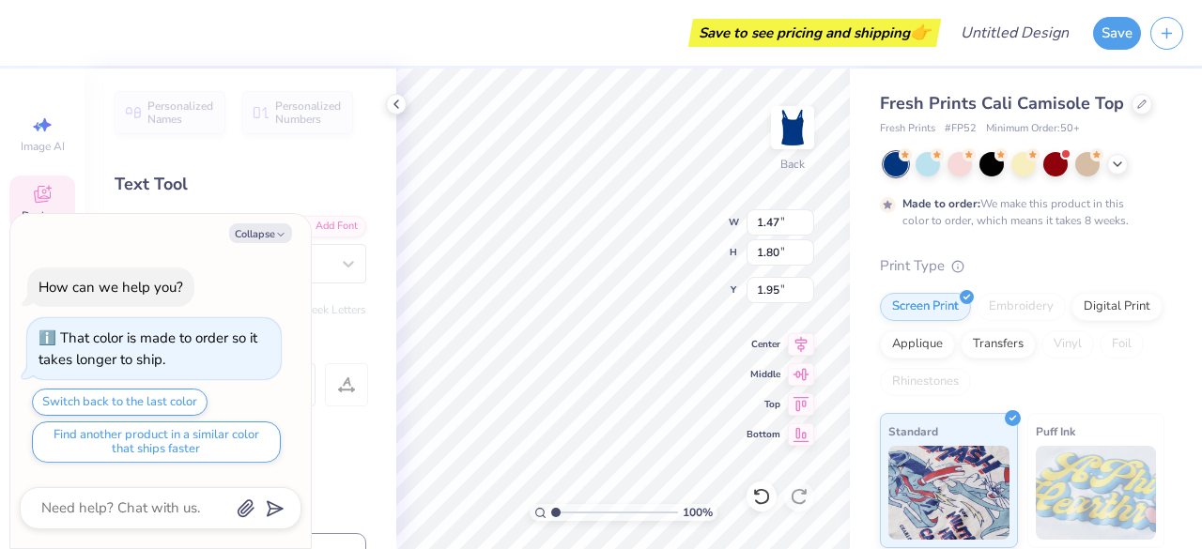
type input "1.81"
type input "2.03"
type textarea "x"
type textarea "A"
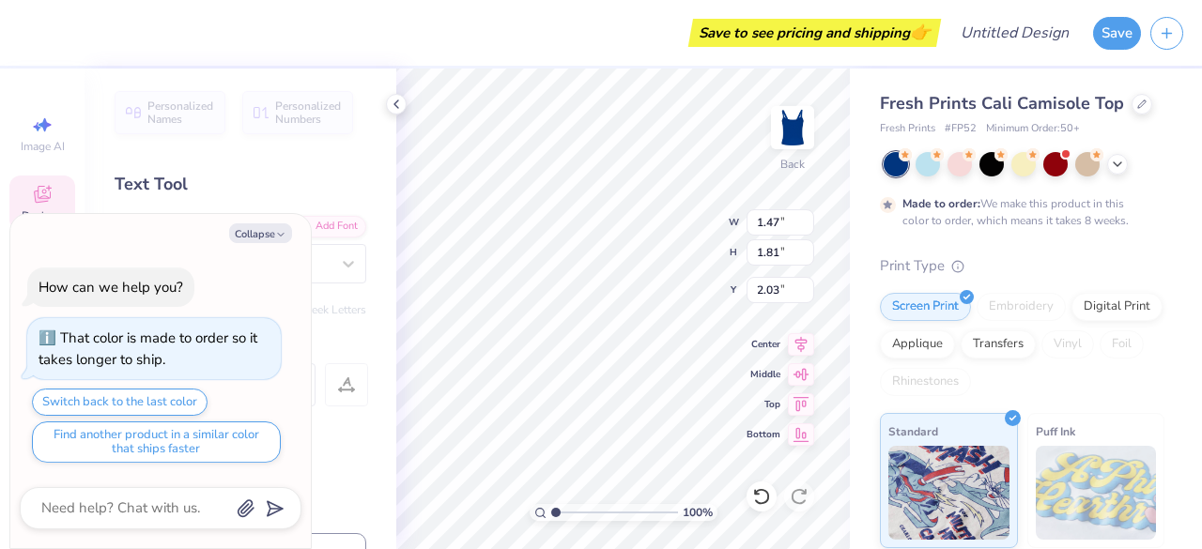
type textarea "x"
type textarea "Al"
type textarea "x"
type input "1.80"
type input "1.94"
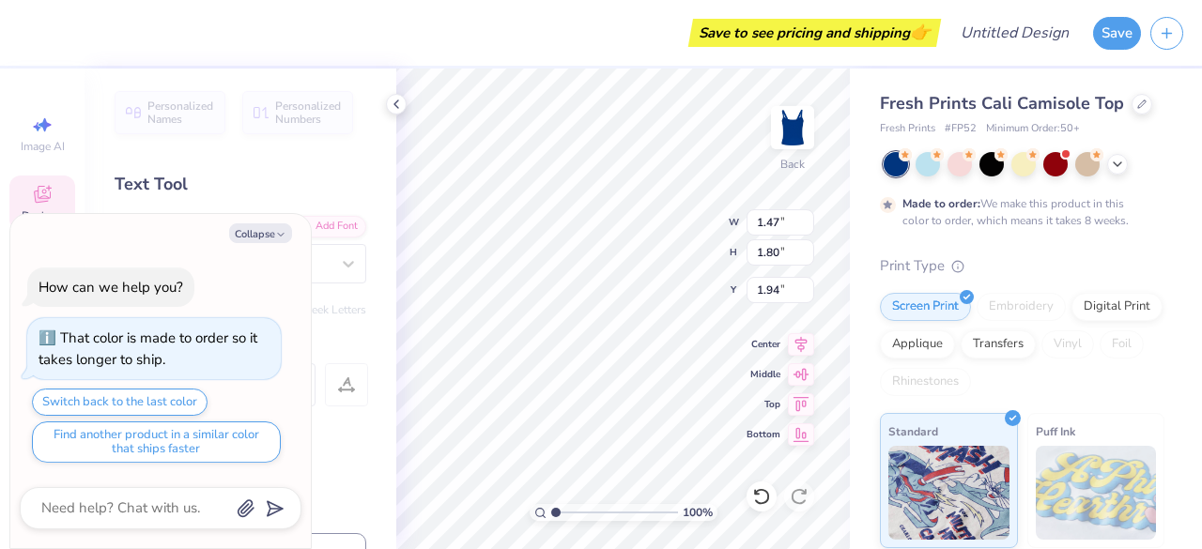
type textarea "x"
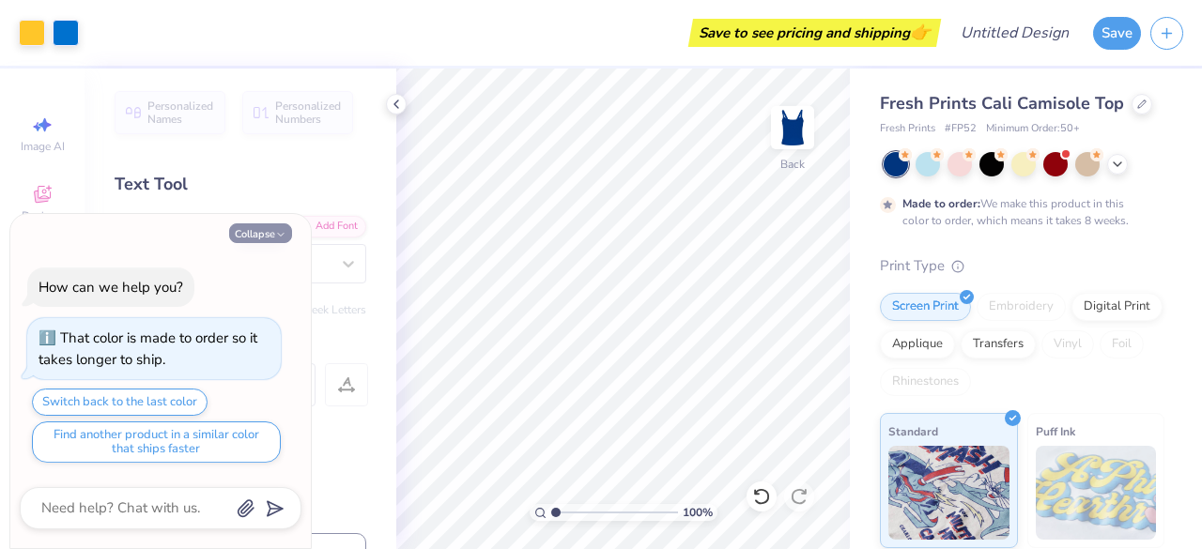
click at [251, 238] on button "Collapse" at bounding box center [260, 233] width 63 height 20
type textarea "x"
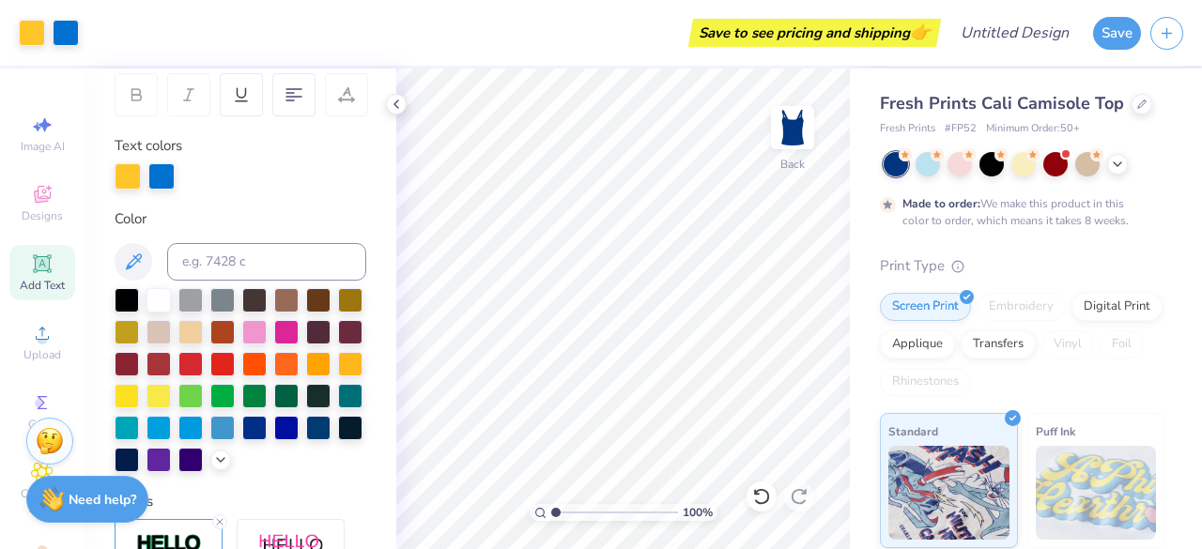
scroll to position [0, 0]
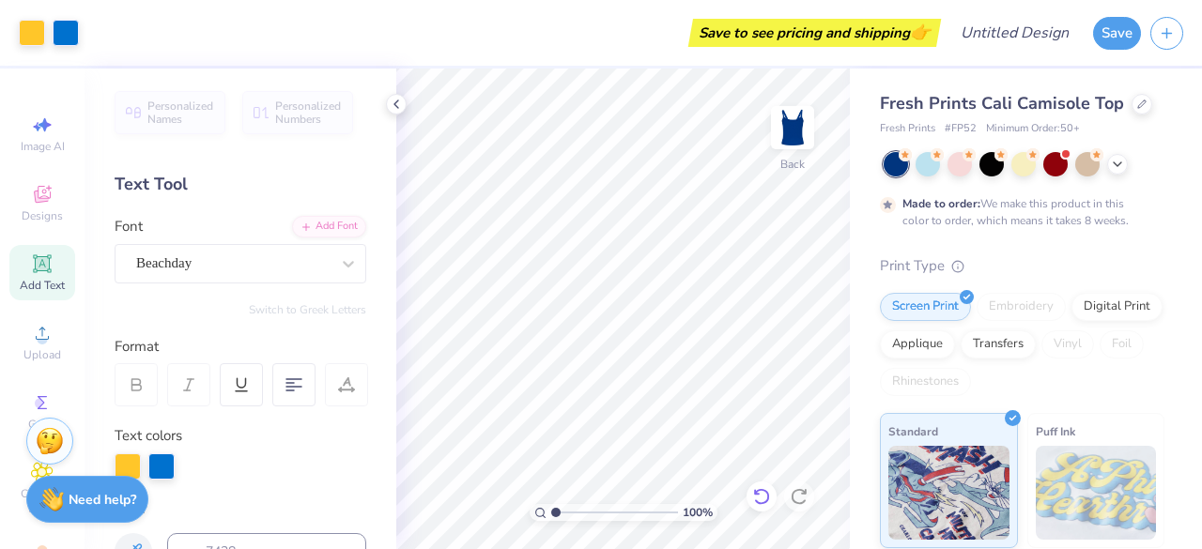
click at [770, 500] on icon at bounding box center [761, 496] width 19 height 19
click at [757, 496] on icon at bounding box center [761, 496] width 19 height 19
click at [762, 494] on icon at bounding box center [761, 496] width 19 height 19
click at [759, 493] on icon at bounding box center [761, 496] width 19 height 19
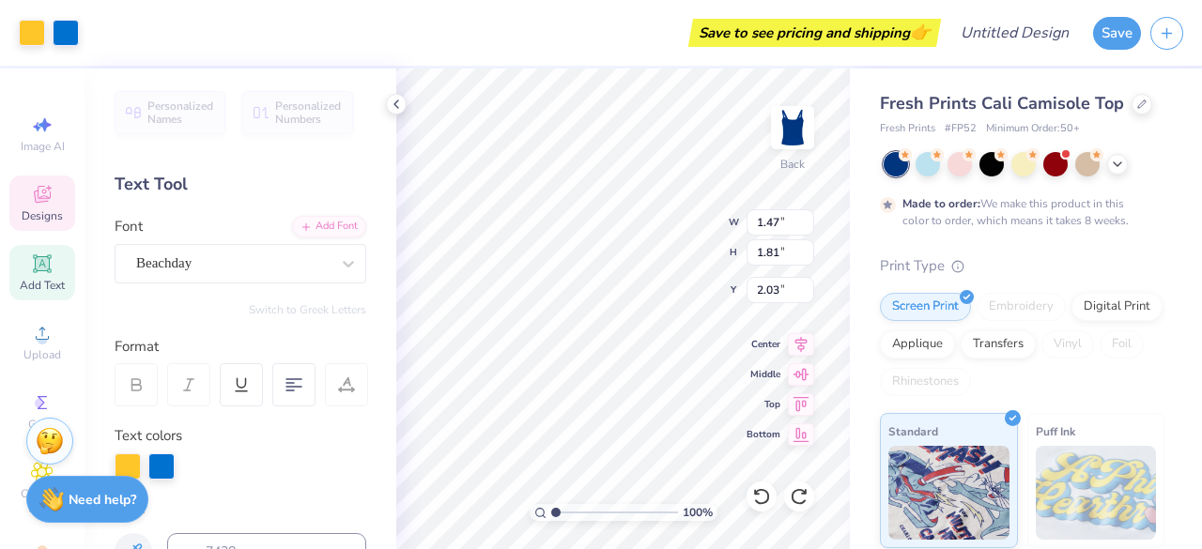
scroll to position [15, 2]
type textarea "A"
type input "1.80"
type input "1.95"
type textarea ";"
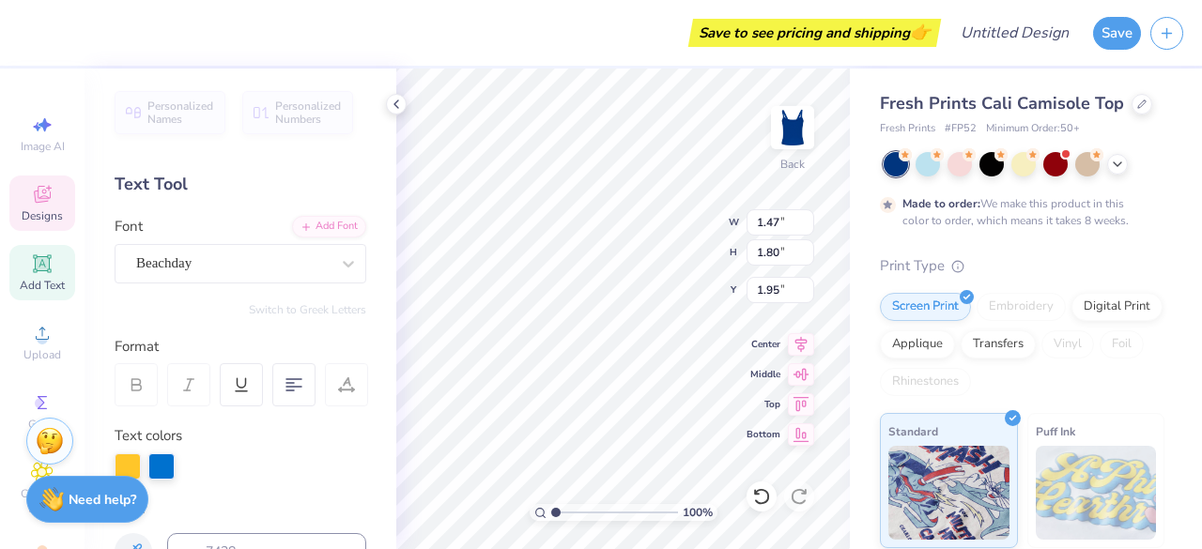
type textarea "l"
type input "1.96"
type textarea "h"
type input "1.81"
type input "4.05"
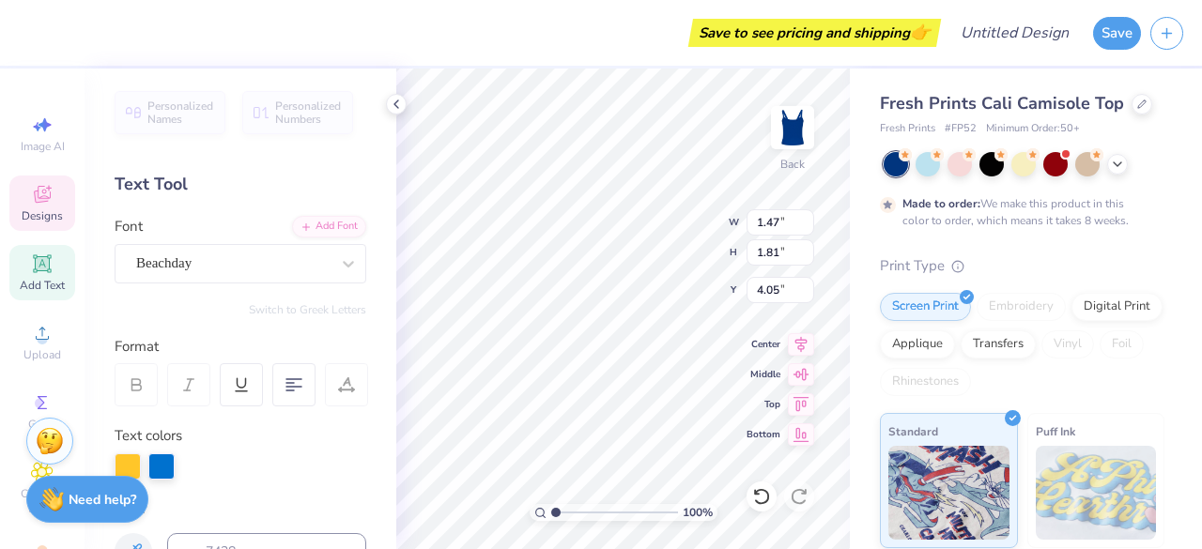
type textarea "d"
type input "1.80"
type input "3.96"
type textarea "e"
type input "3.95"
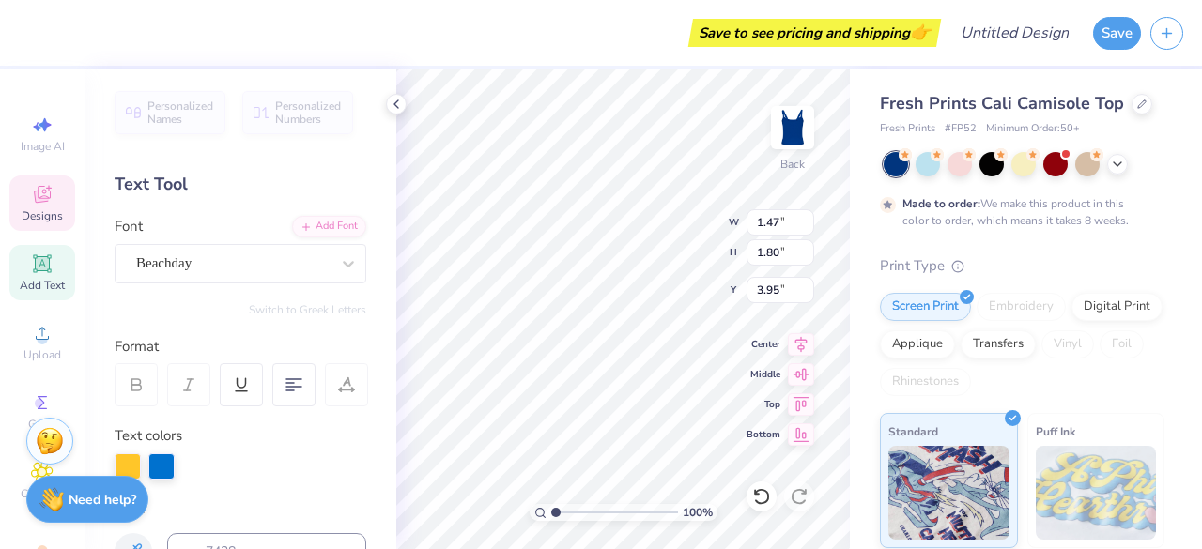
type textarea "l"
type input "3.98"
type textarea "t"
type input "1.79"
type input "5.90"
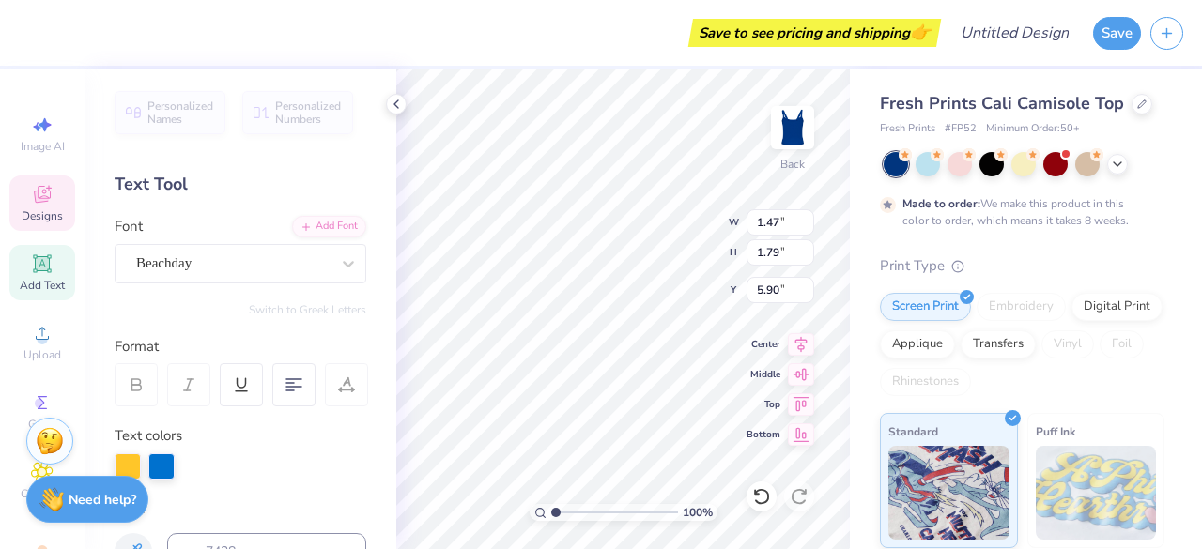
type input "1.80"
type input "5.88"
type input "5.85"
type textarea "P"
type textarea "i"
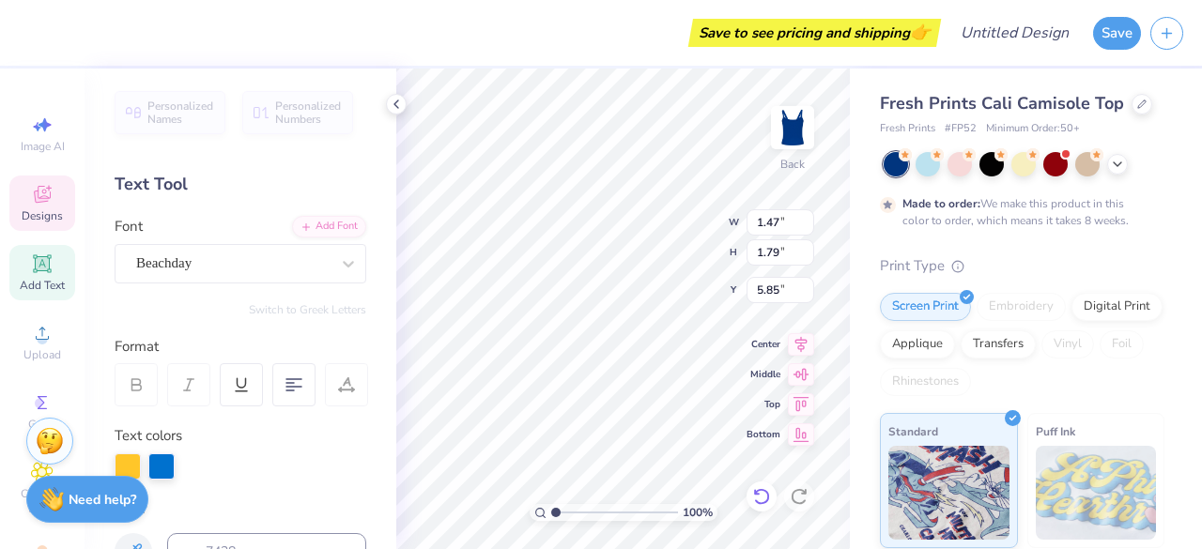
click at [768, 496] on icon at bounding box center [761, 496] width 16 height 17
type textarea "i"
click at [759, 500] on icon at bounding box center [761, 496] width 19 height 19
type textarea "i"
type textarea "I"
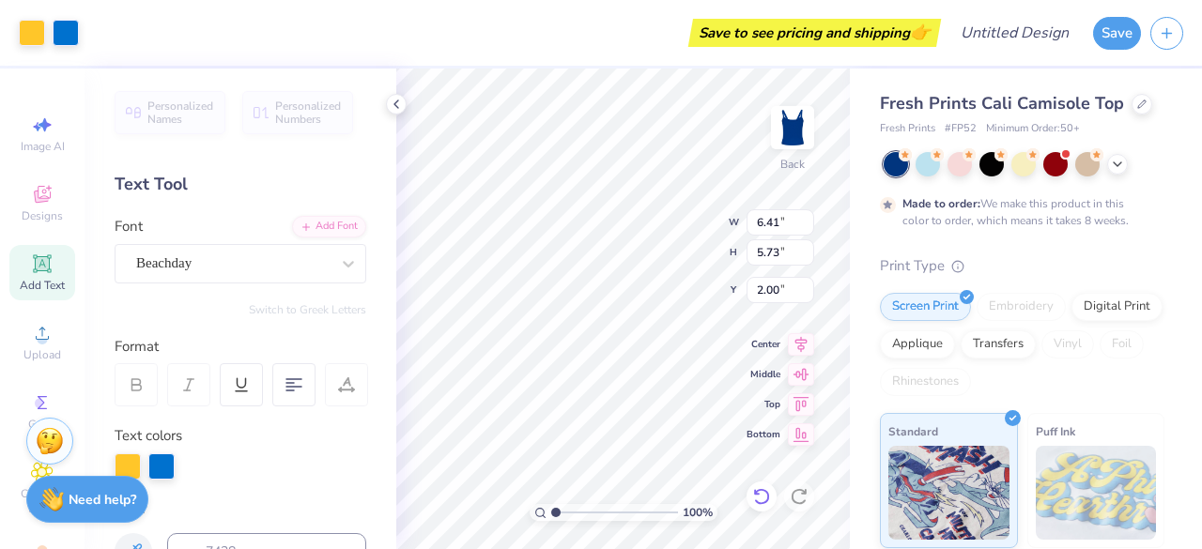
type input "2.00"
click at [28, 41] on div at bounding box center [32, 31] width 26 height 26
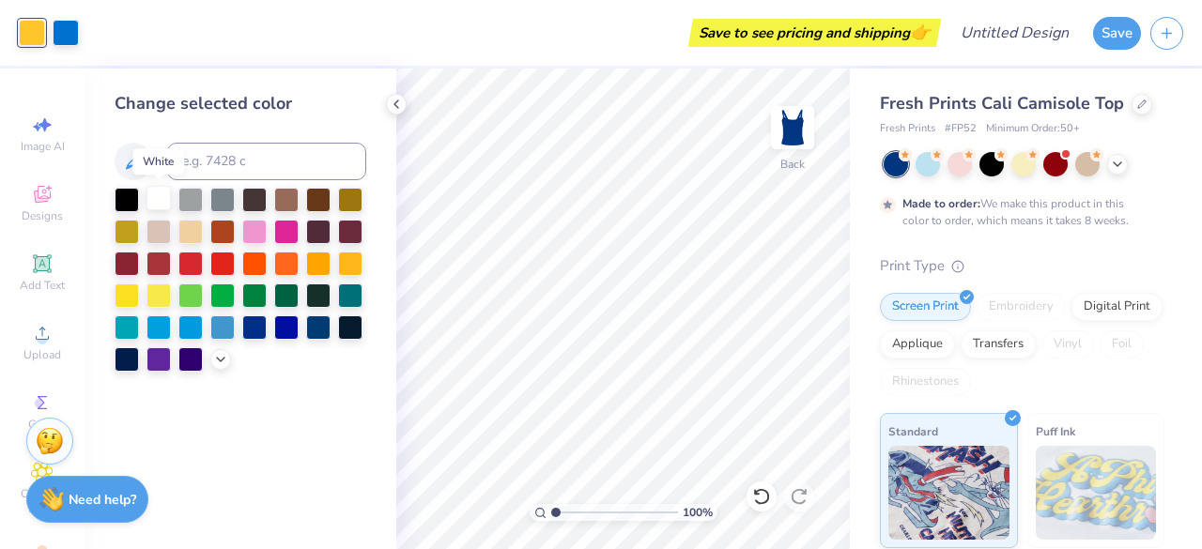
click at [156, 198] on div at bounding box center [158, 198] width 24 height 24
click at [252, 232] on div at bounding box center [254, 230] width 24 height 24
click at [154, 289] on div at bounding box center [158, 294] width 24 height 24
click at [115, 300] on div at bounding box center [127, 294] width 24 height 24
click at [252, 449] on div "Change selected color" at bounding box center [240, 309] width 312 height 481
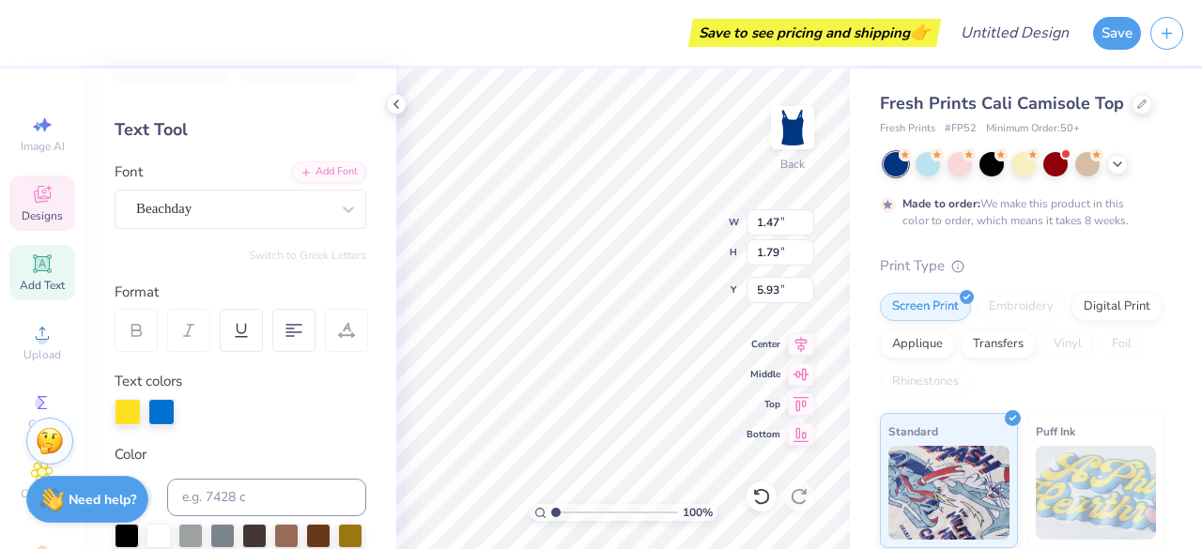
scroll to position [53, 0]
type input "1.44"
type input "1.75"
type input "5.97"
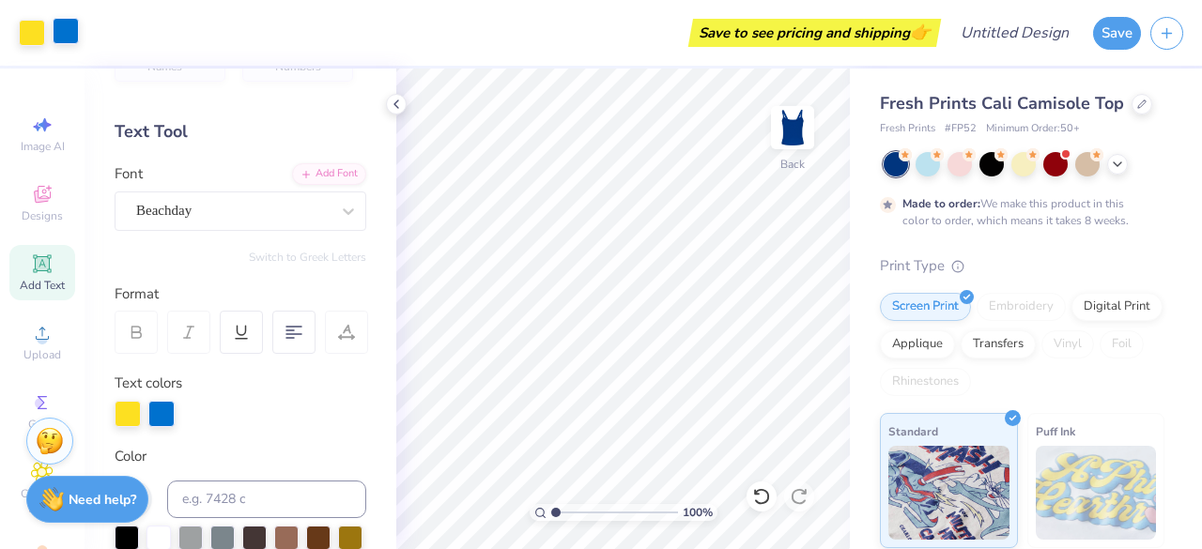
click at [73, 33] on div at bounding box center [66, 31] width 26 height 26
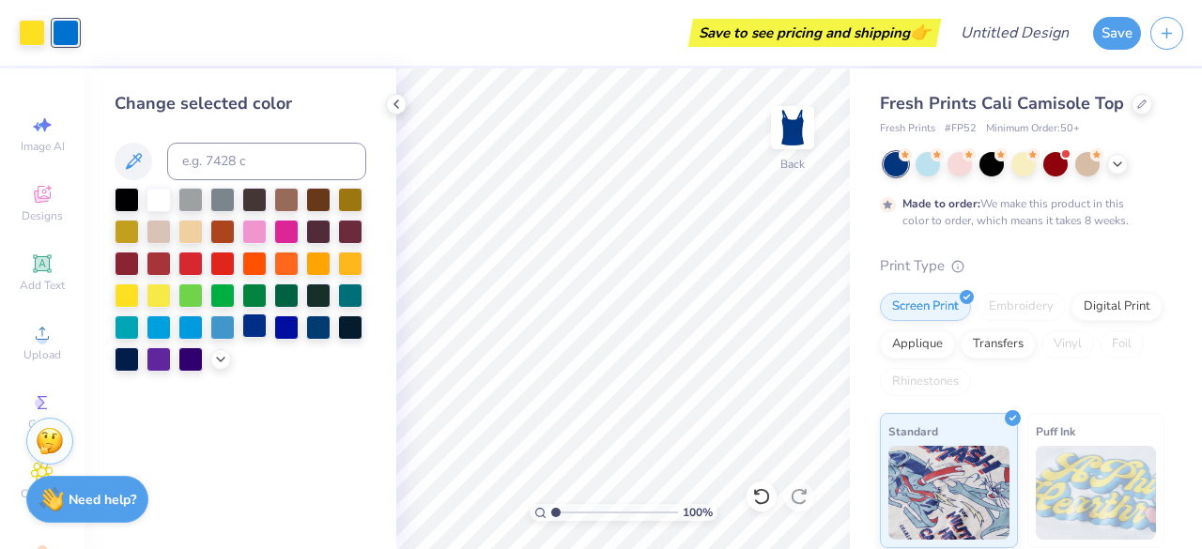
click at [261, 325] on div at bounding box center [254, 326] width 24 height 24
click at [280, 322] on div at bounding box center [286, 326] width 24 height 24
click at [134, 354] on div at bounding box center [127, 357] width 24 height 24
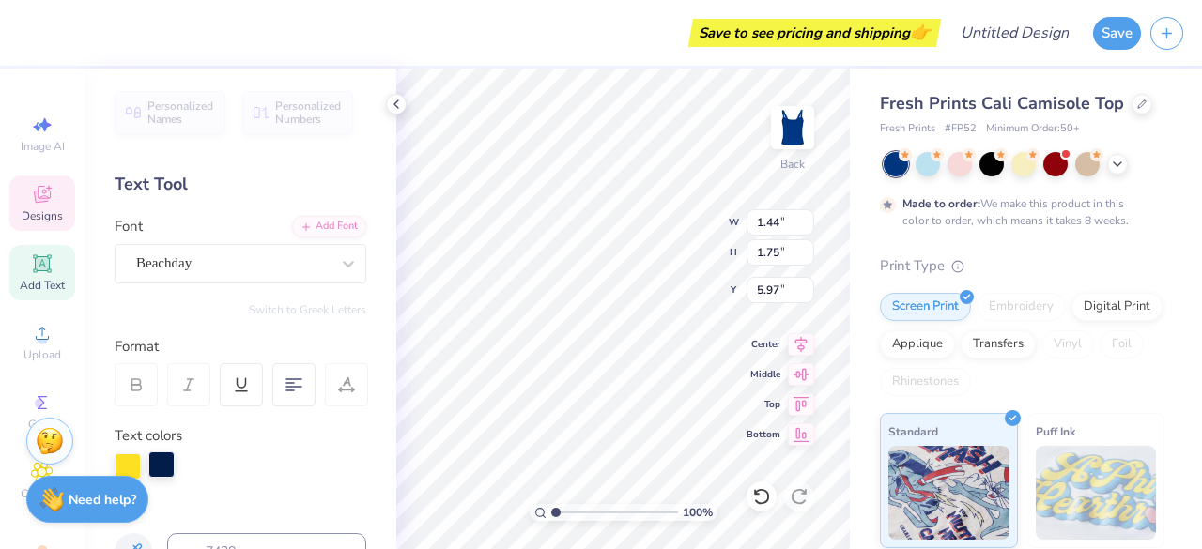
click at [169, 472] on div at bounding box center [161, 465] width 26 height 26
click at [159, 467] on div at bounding box center [161, 466] width 26 height 26
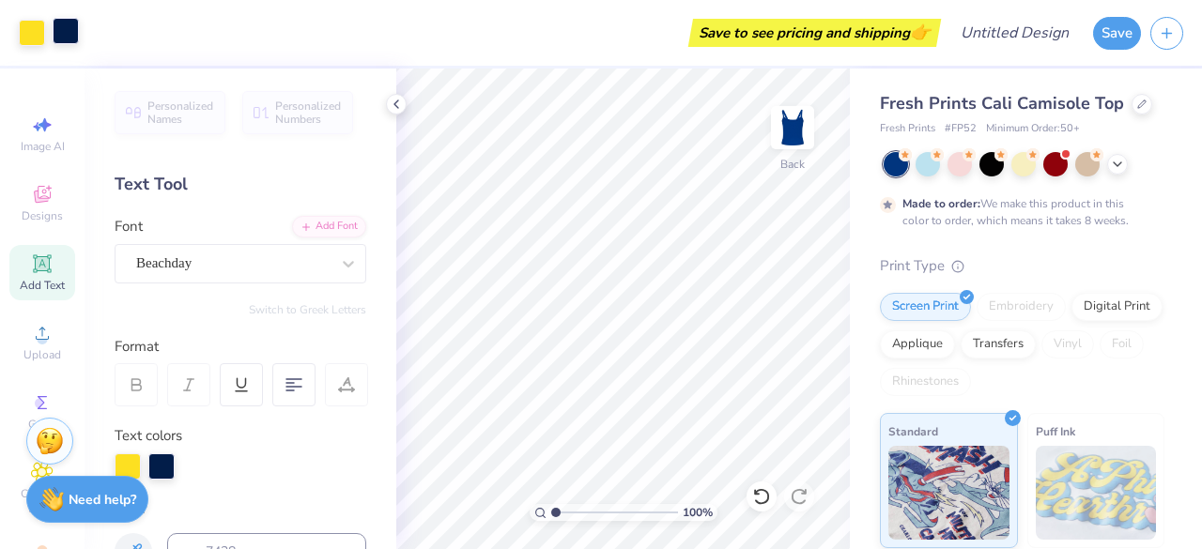
click at [65, 39] on div at bounding box center [66, 31] width 26 height 26
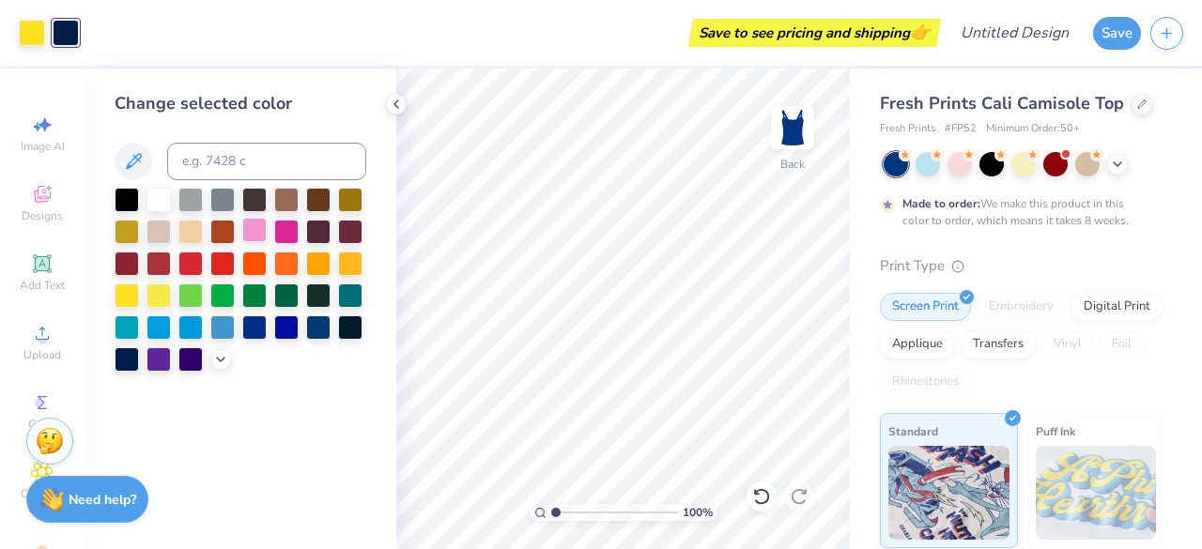
click at [265, 225] on div at bounding box center [254, 230] width 24 height 24
click at [293, 236] on div at bounding box center [286, 230] width 24 height 24
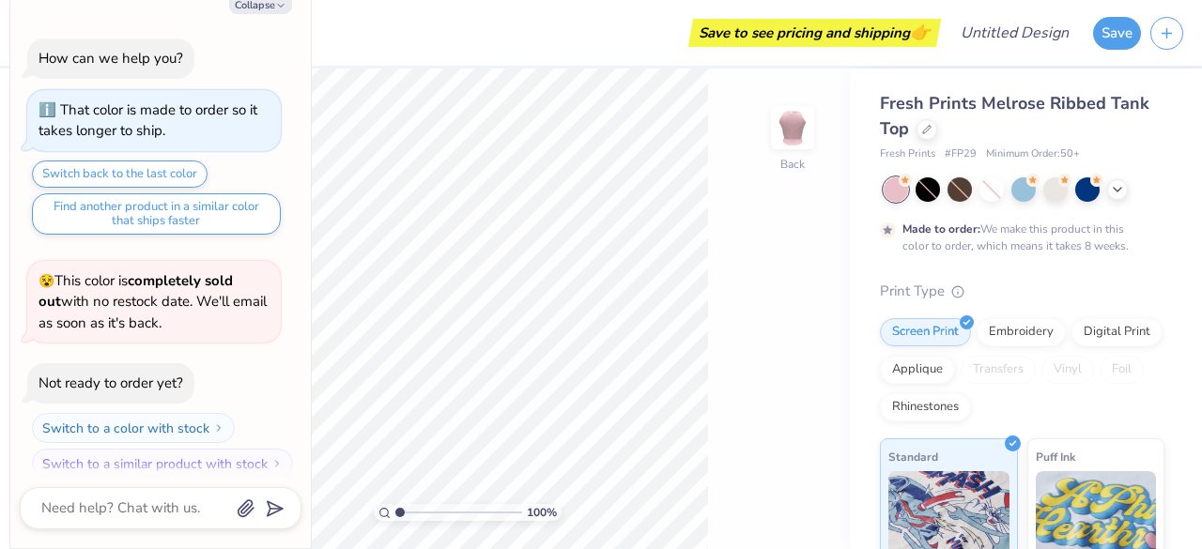
scroll to position [13, 0]
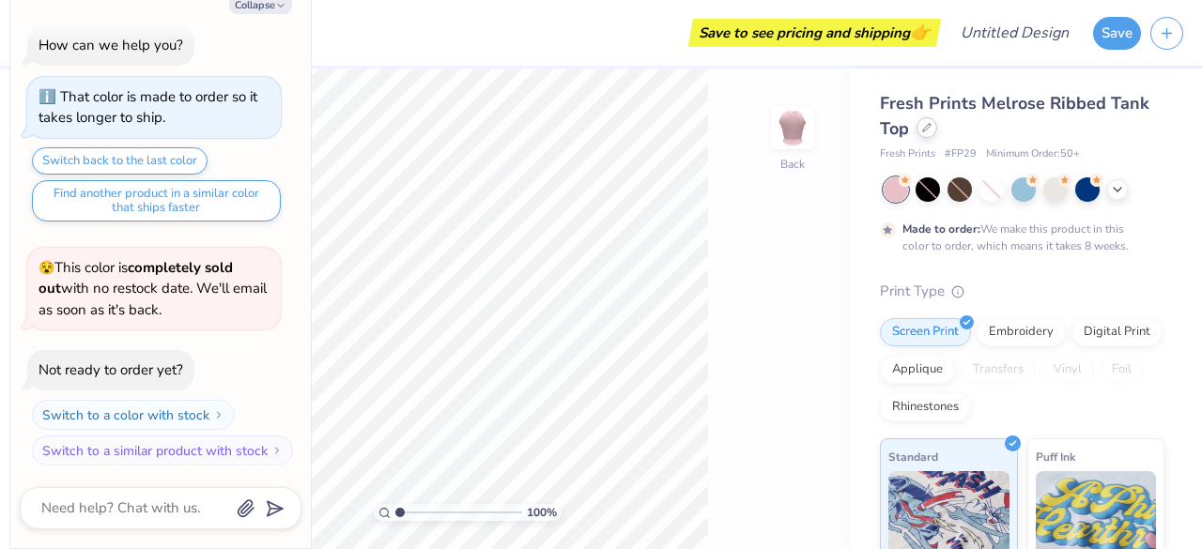
click at [935, 132] on div "Fresh Prints Melrose Ribbed Tank Top" at bounding box center [1022, 116] width 284 height 51
click at [933, 134] on div at bounding box center [926, 127] width 21 height 21
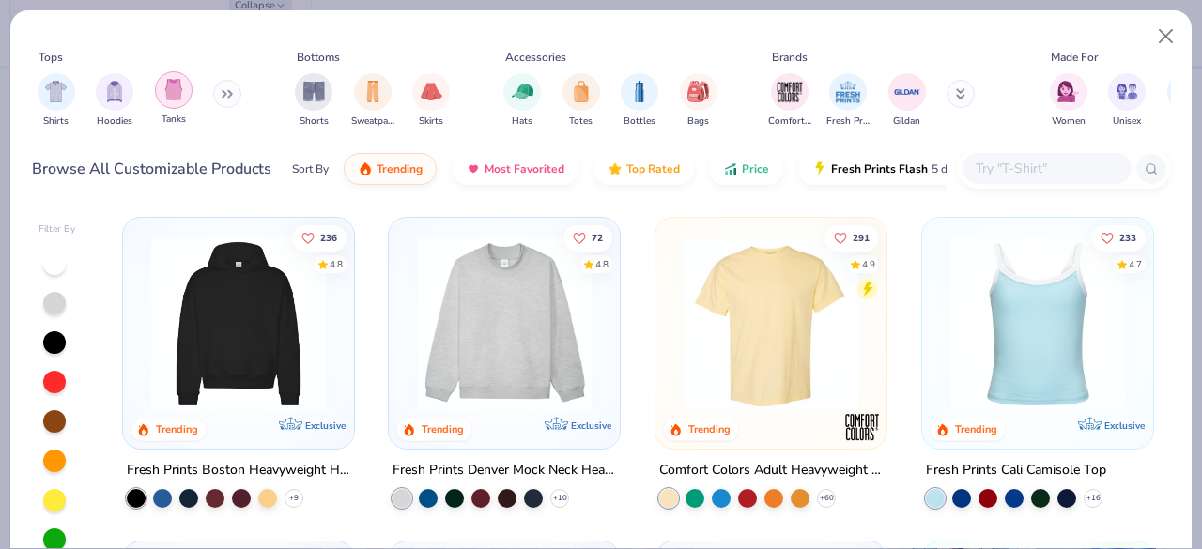
click at [167, 90] on img "filter for Tanks" at bounding box center [173, 90] width 21 height 22
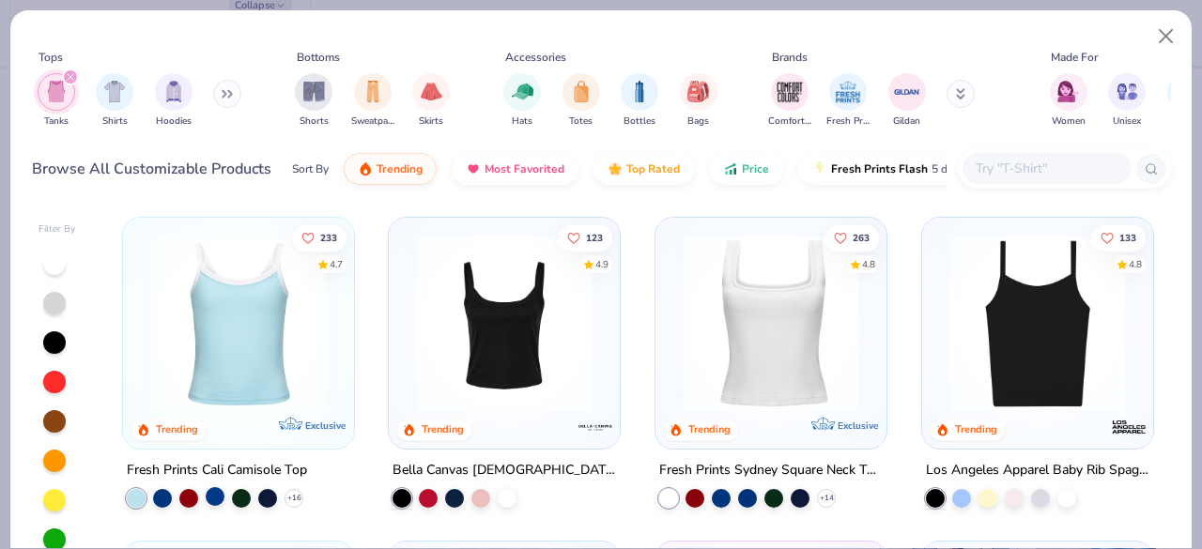
click at [206, 495] on div at bounding box center [215, 496] width 19 height 19
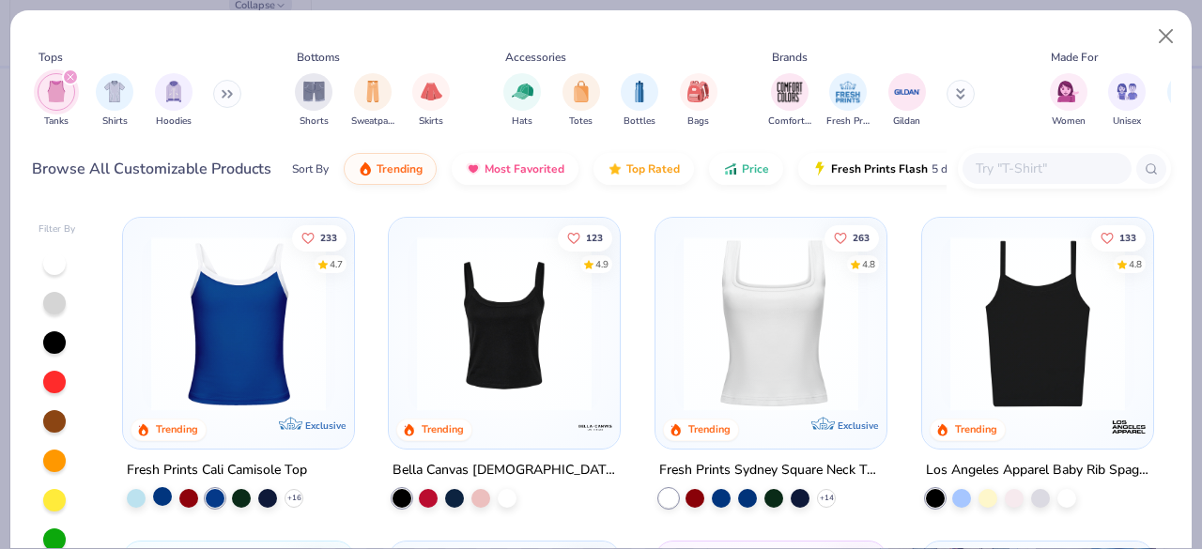
click at [158, 494] on div at bounding box center [162, 496] width 19 height 19
click at [285, 378] on img at bounding box center [238, 324] width 193 height 175
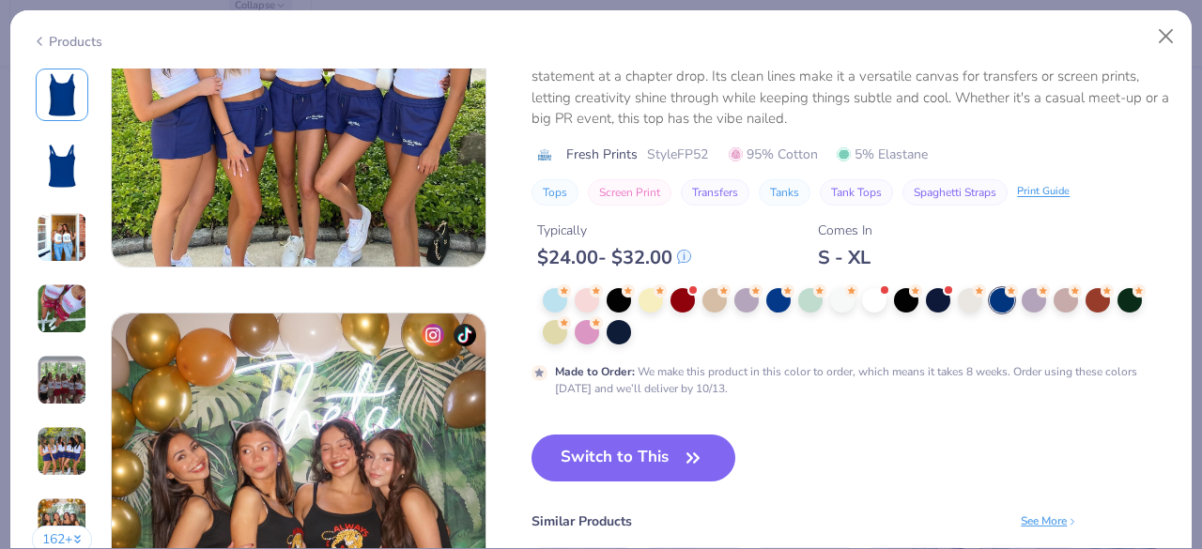
scroll to position [2278, 0]
click at [650, 460] on button "Switch to This" at bounding box center [633, 459] width 204 height 47
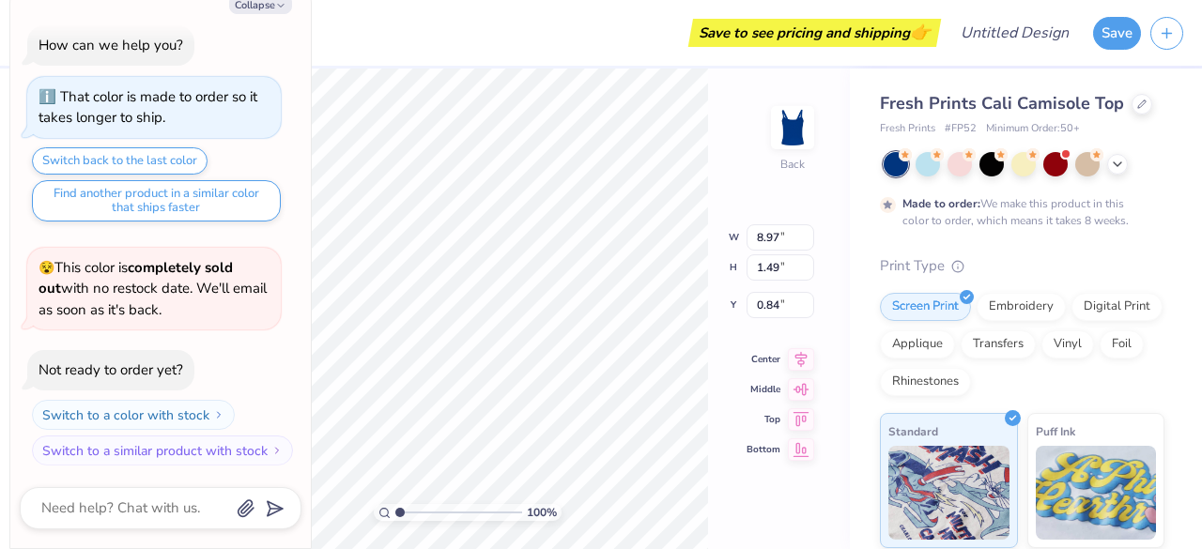
type textarea "x"
type input "2.49"
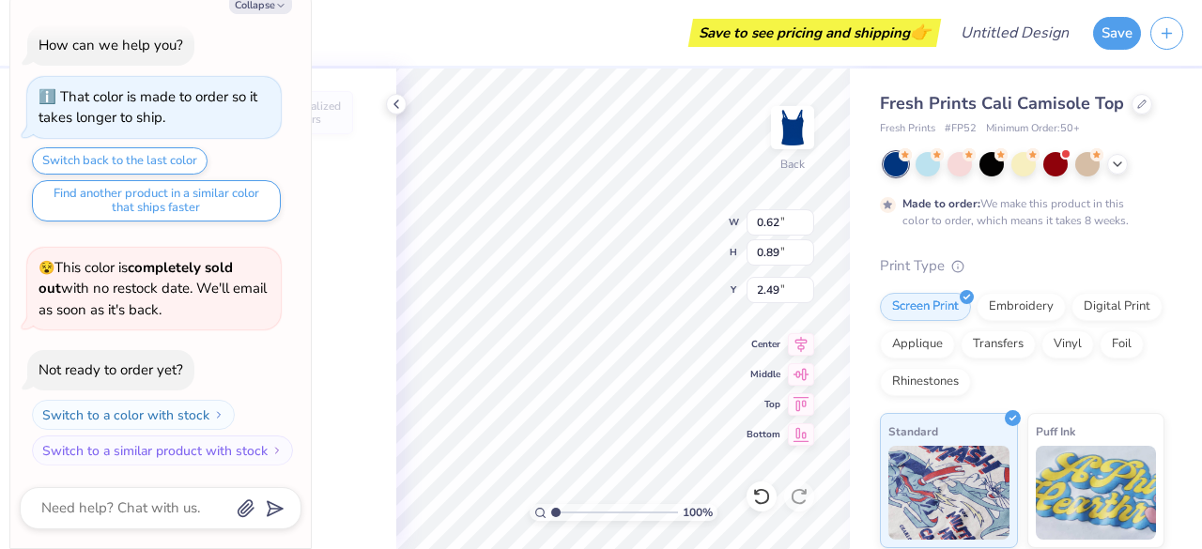
type textarea "x"
type input "0.62"
type input "0.89"
type textarea "x"
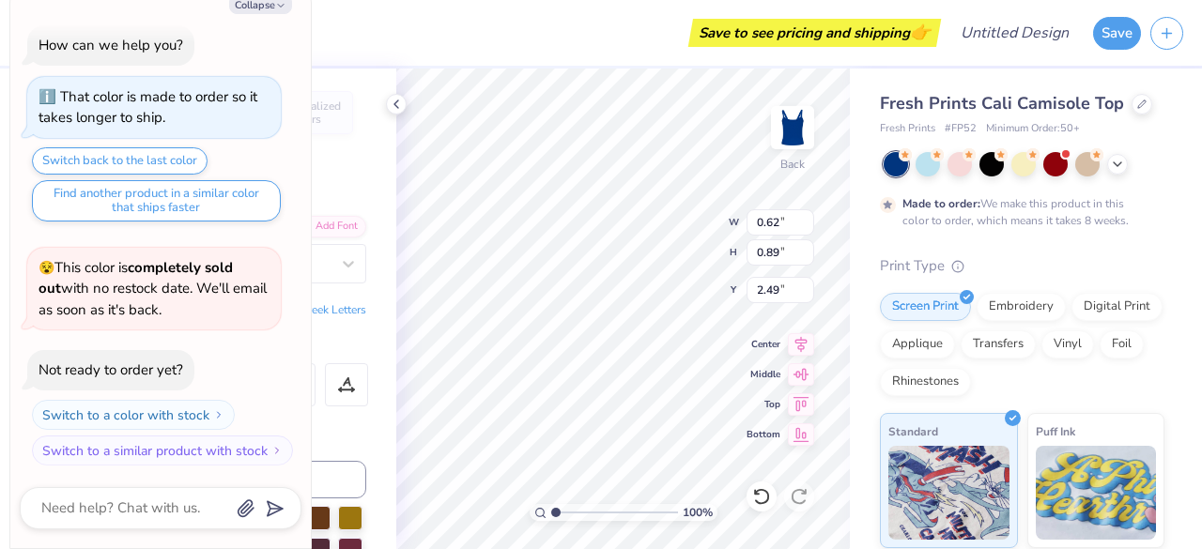
type input "0.45"
type input "0.57"
type input "2.80"
type textarea "x"
type input "0.78"
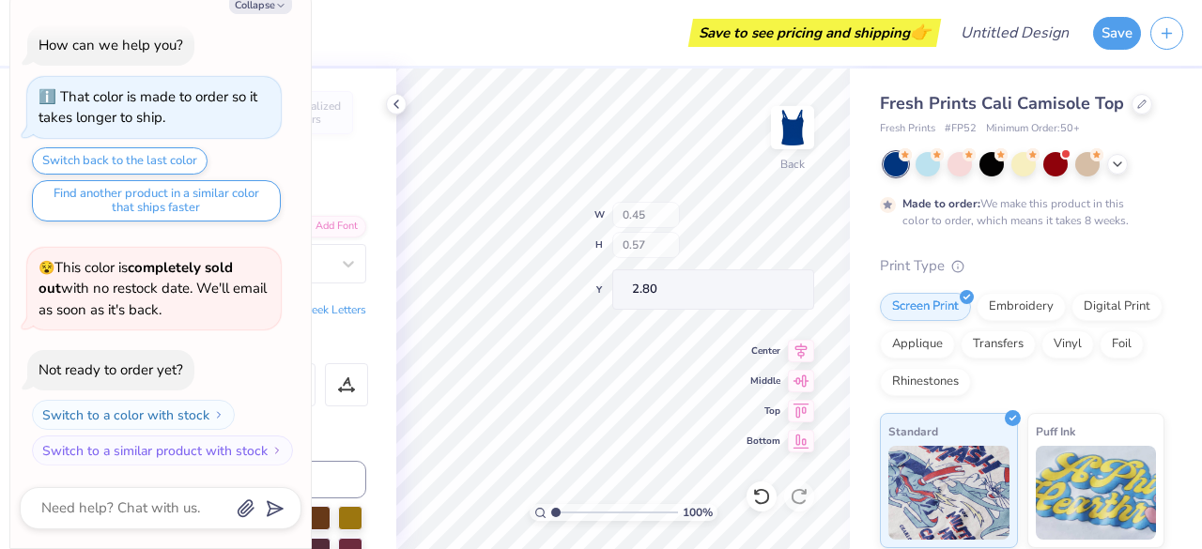
type input "1.20"
type input "2.67"
type textarea "x"
type textarea "A"
type textarea "x"
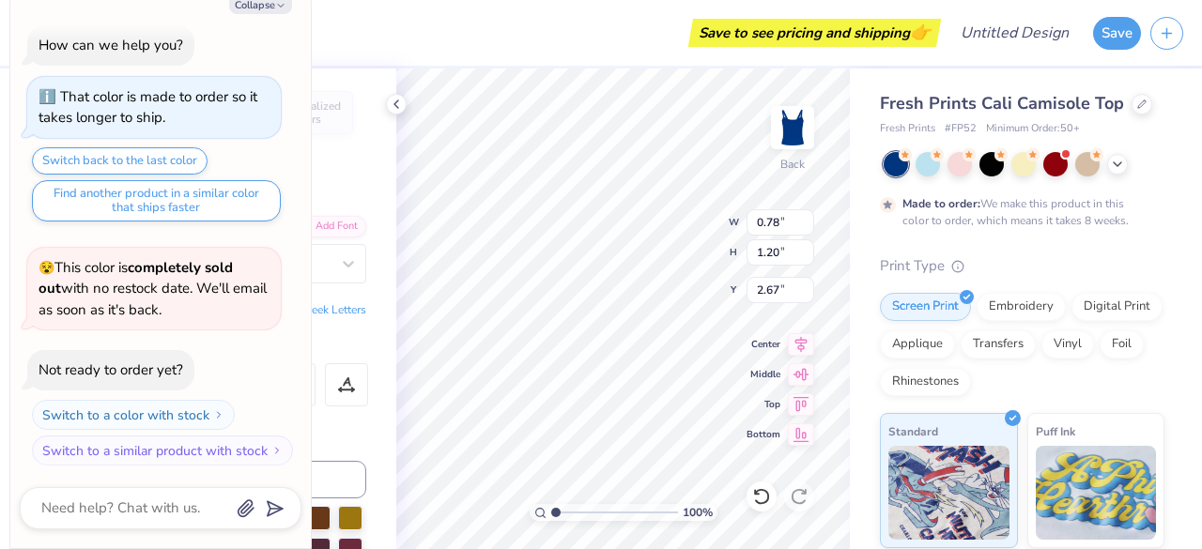
type input "0.45"
type input "0.57"
type input "2.80"
type textarea "x"
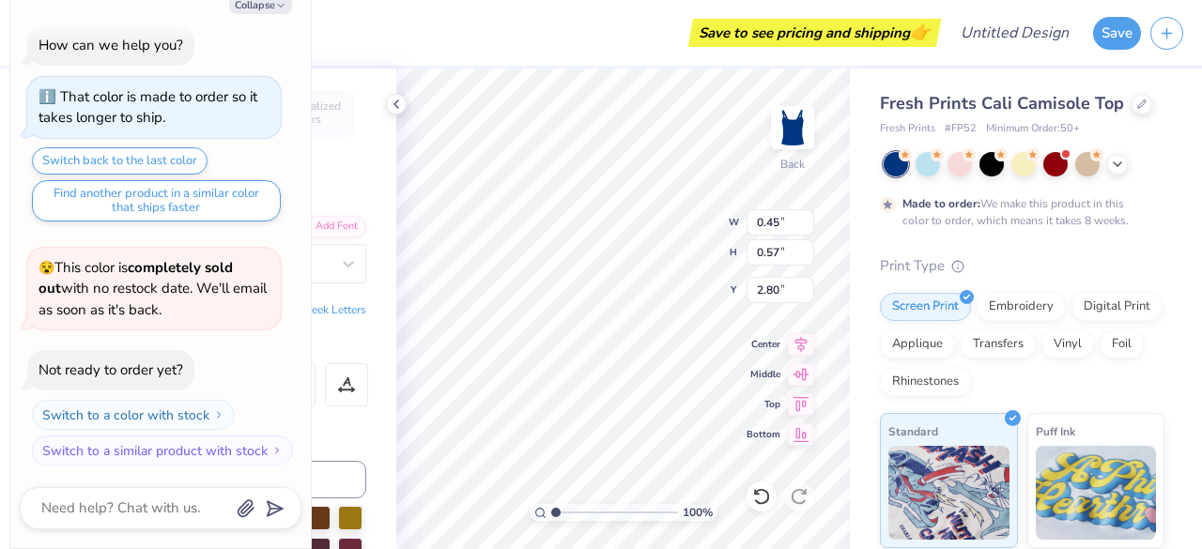
type textarea "L"
type textarea "x"
type input "0.66"
type input "0.93"
type input "2.86"
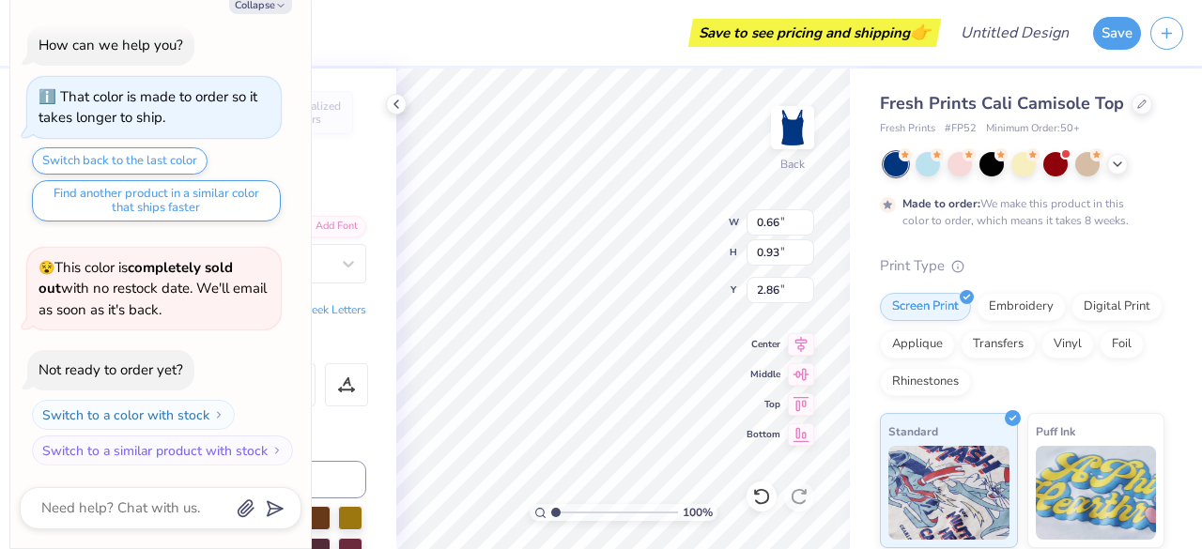
type textarea "x"
type textarea "H"
click at [759, 494] on icon at bounding box center [757, 492] width 4 height 4
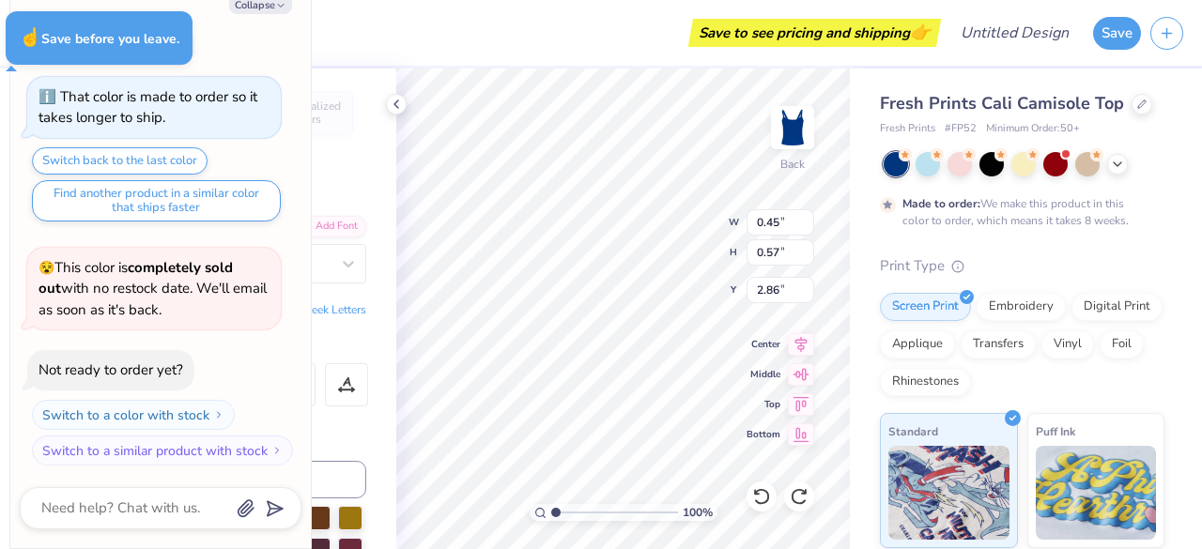
type textarea "x"
